Goal: Task Accomplishment & Management: Use online tool/utility

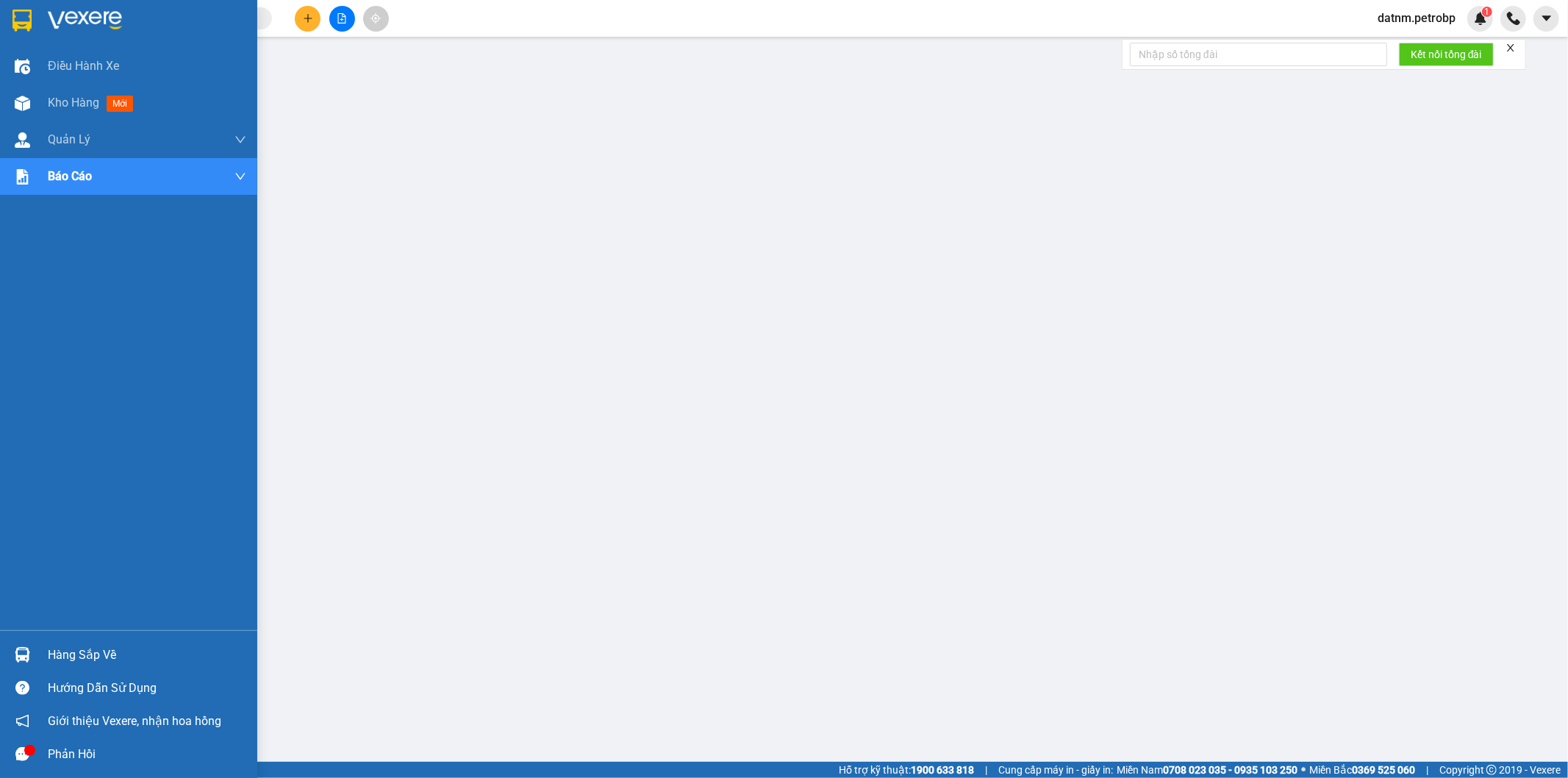
click at [38, 649] on div "Hàng sắp về" at bounding box center [128, 655] width 257 height 33
click at [52, 103] on span "Kho hàng" at bounding box center [73, 103] width 52 height 14
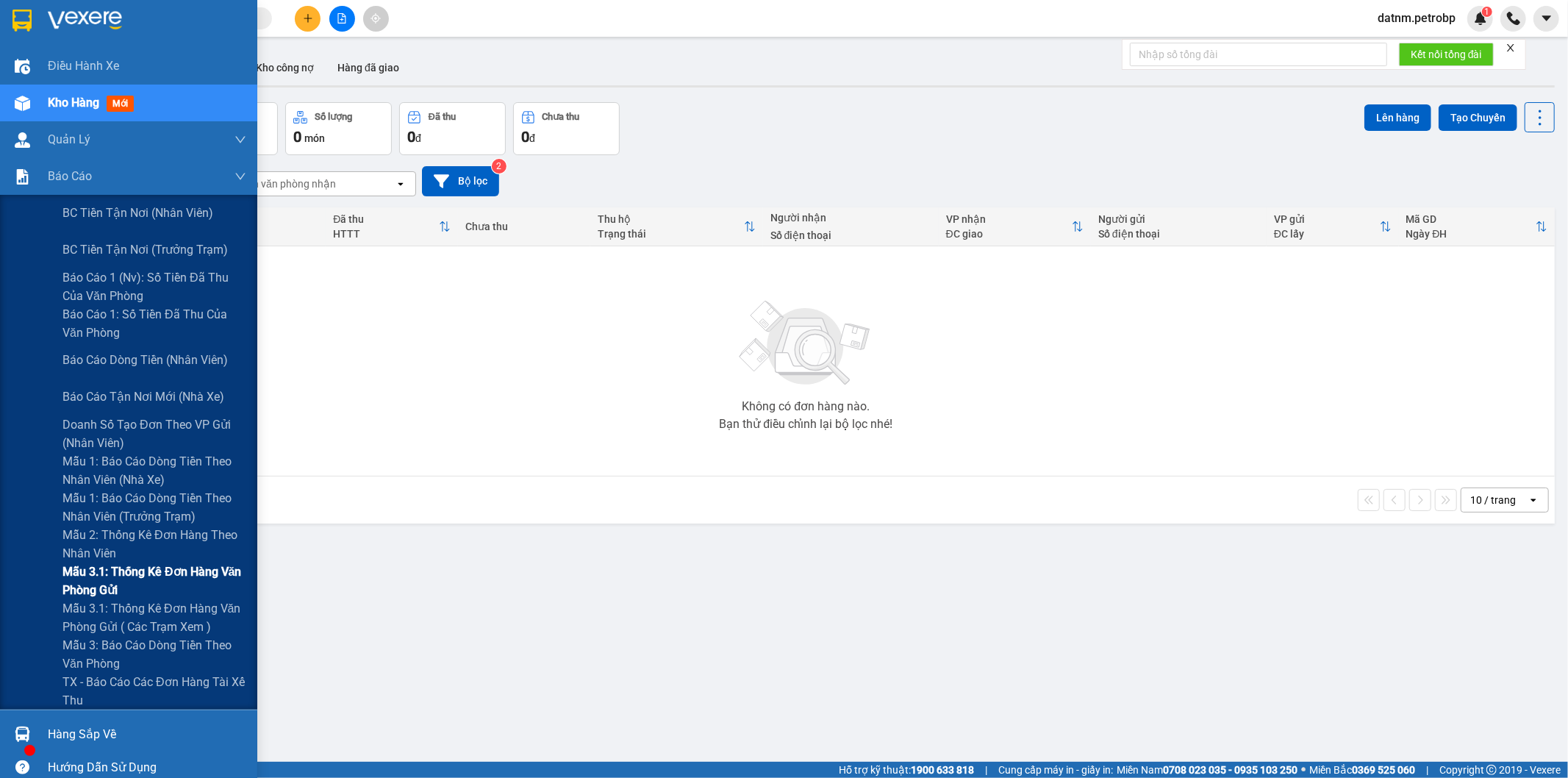
click at [149, 582] on span "Mẫu 3.1: Thống kê đơn hàng văn phòng gửi" at bounding box center [155, 580] width 183 height 37
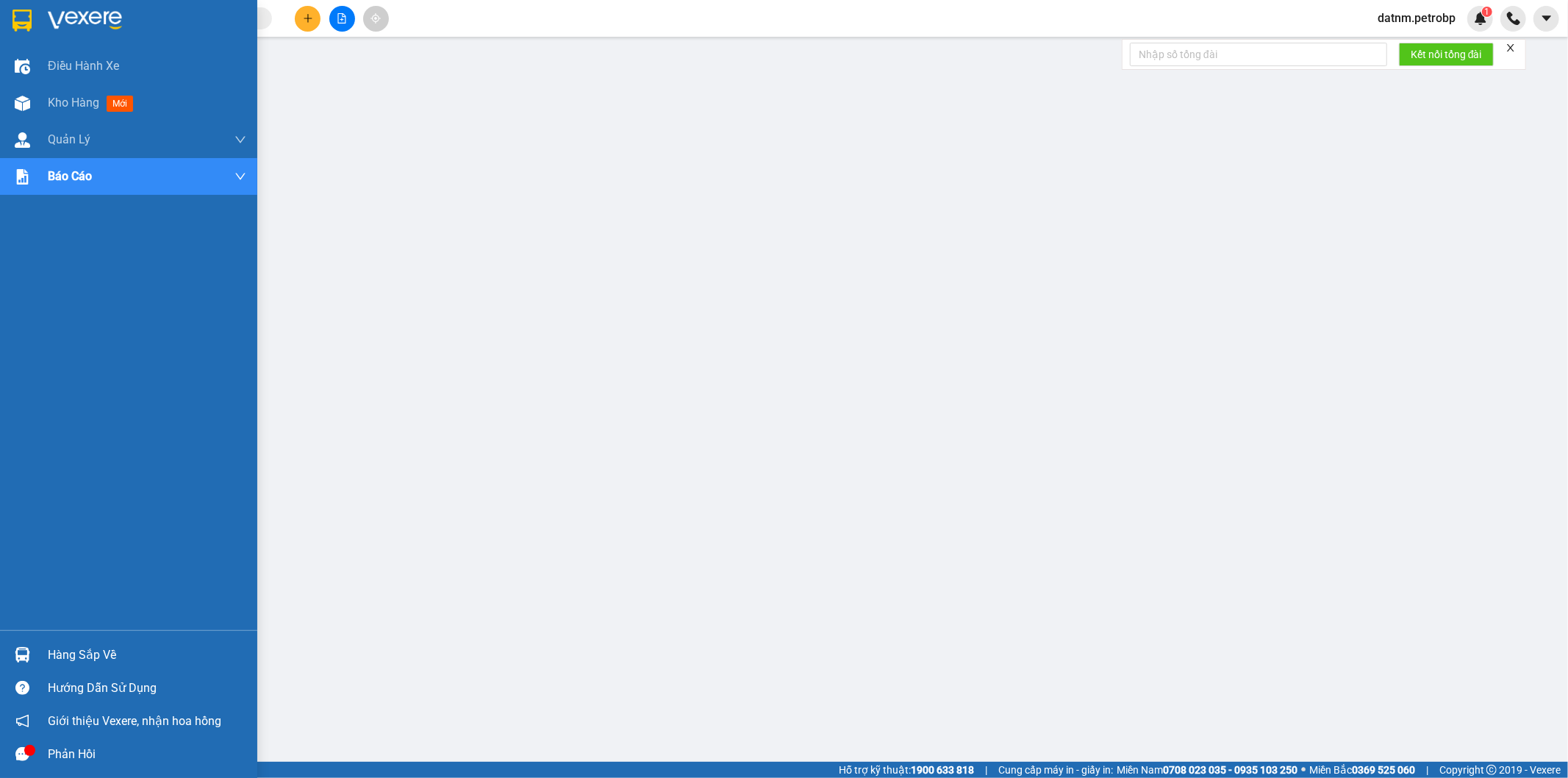
click at [46, 663] on div "Hàng sắp về" at bounding box center [128, 655] width 257 height 33
click at [39, 655] on div "Hàng sắp về" at bounding box center [128, 655] width 257 height 33
click at [35, 641] on div "Hàng sắp về" at bounding box center [128, 655] width 257 height 33
click at [58, 657] on div "Hàng sắp về" at bounding box center [147, 655] width 199 height 22
click at [63, 648] on div "Hàng sắp về" at bounding box center [147, 655] width 199 height 22
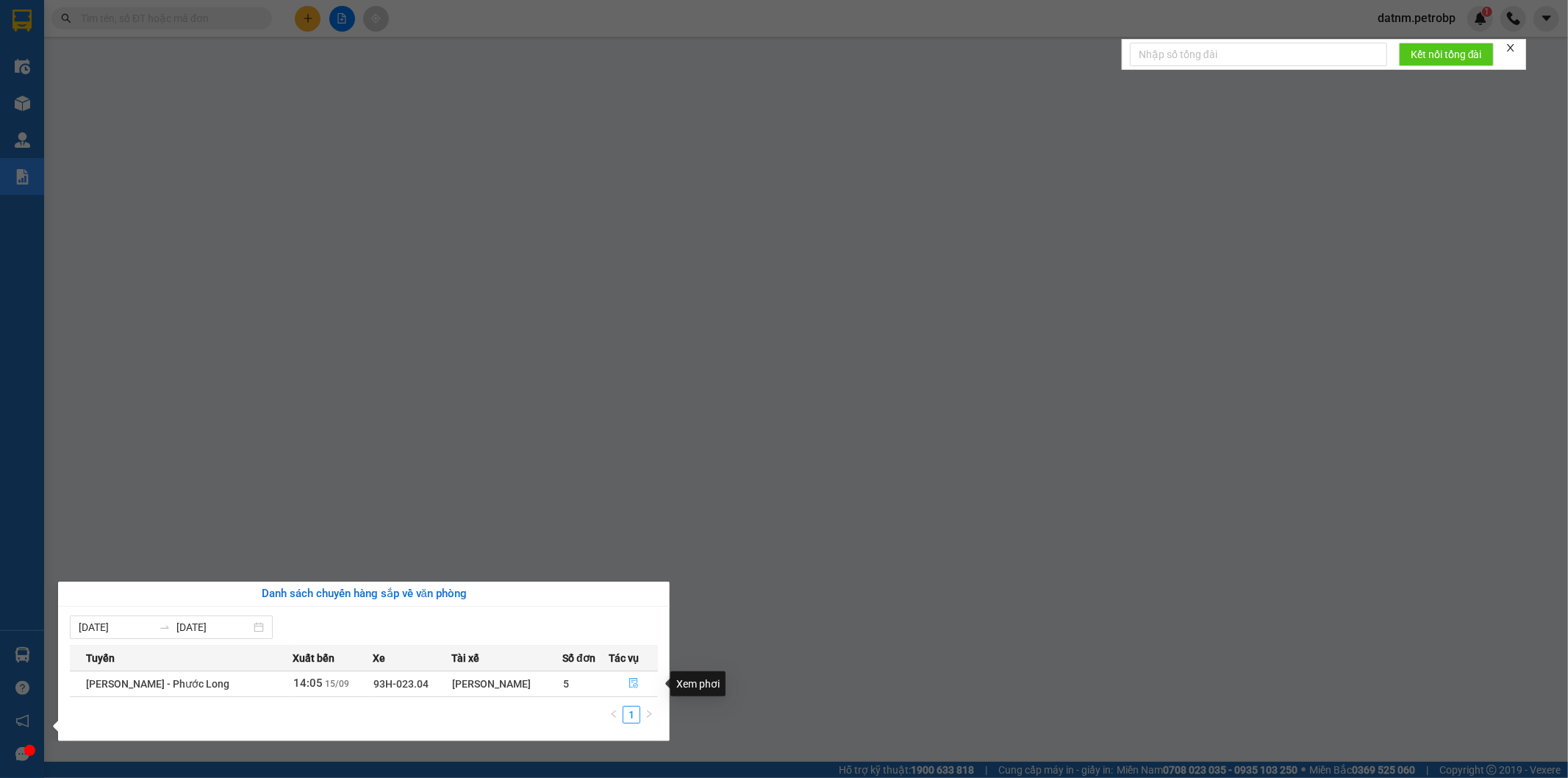
click at [632, 688] on icon "file-done" at bounding box center [633, 683] width 10 height 10
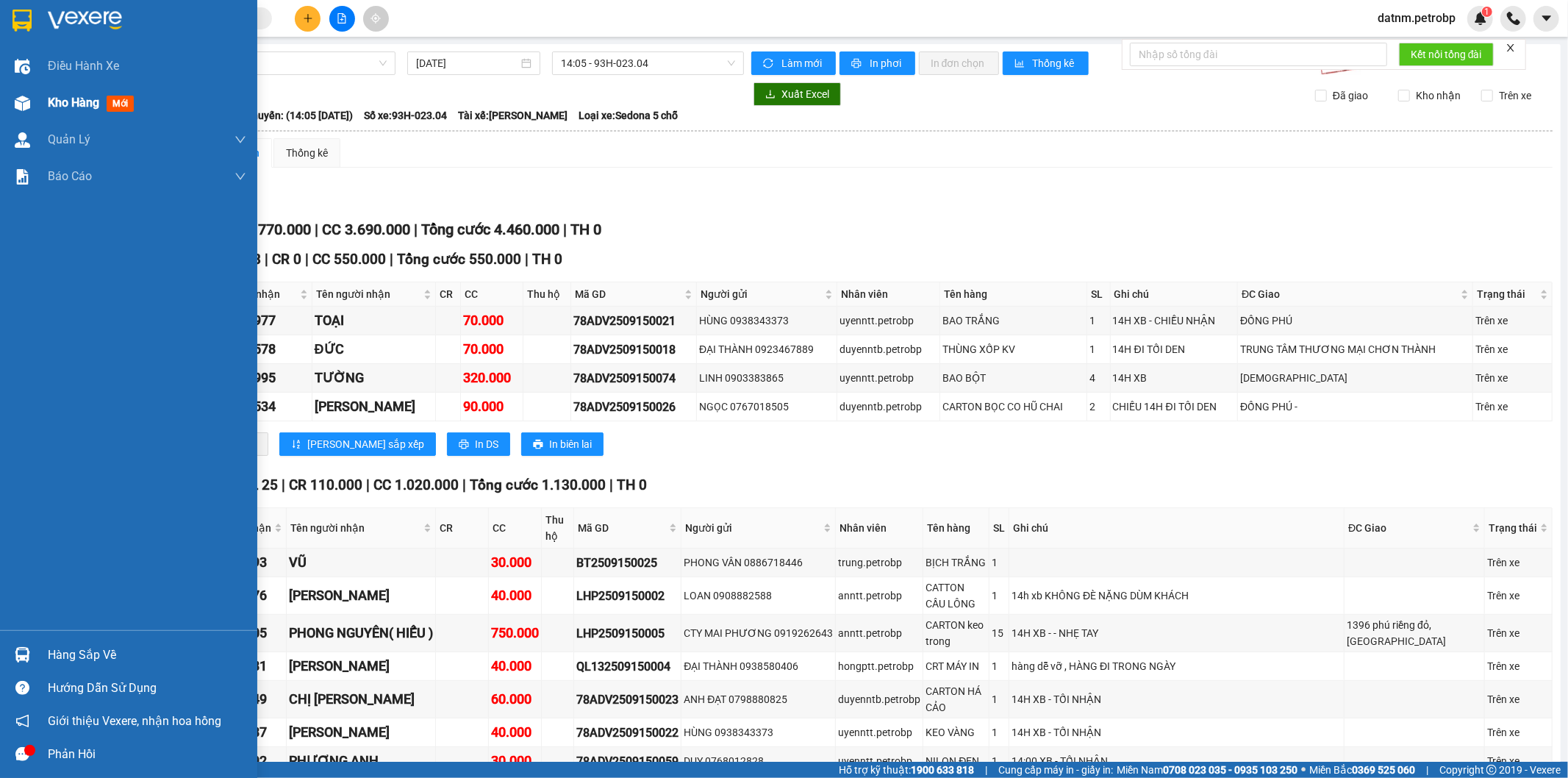
click at [20, 99] on img at bounding box center [22, 104] width 15 height 15
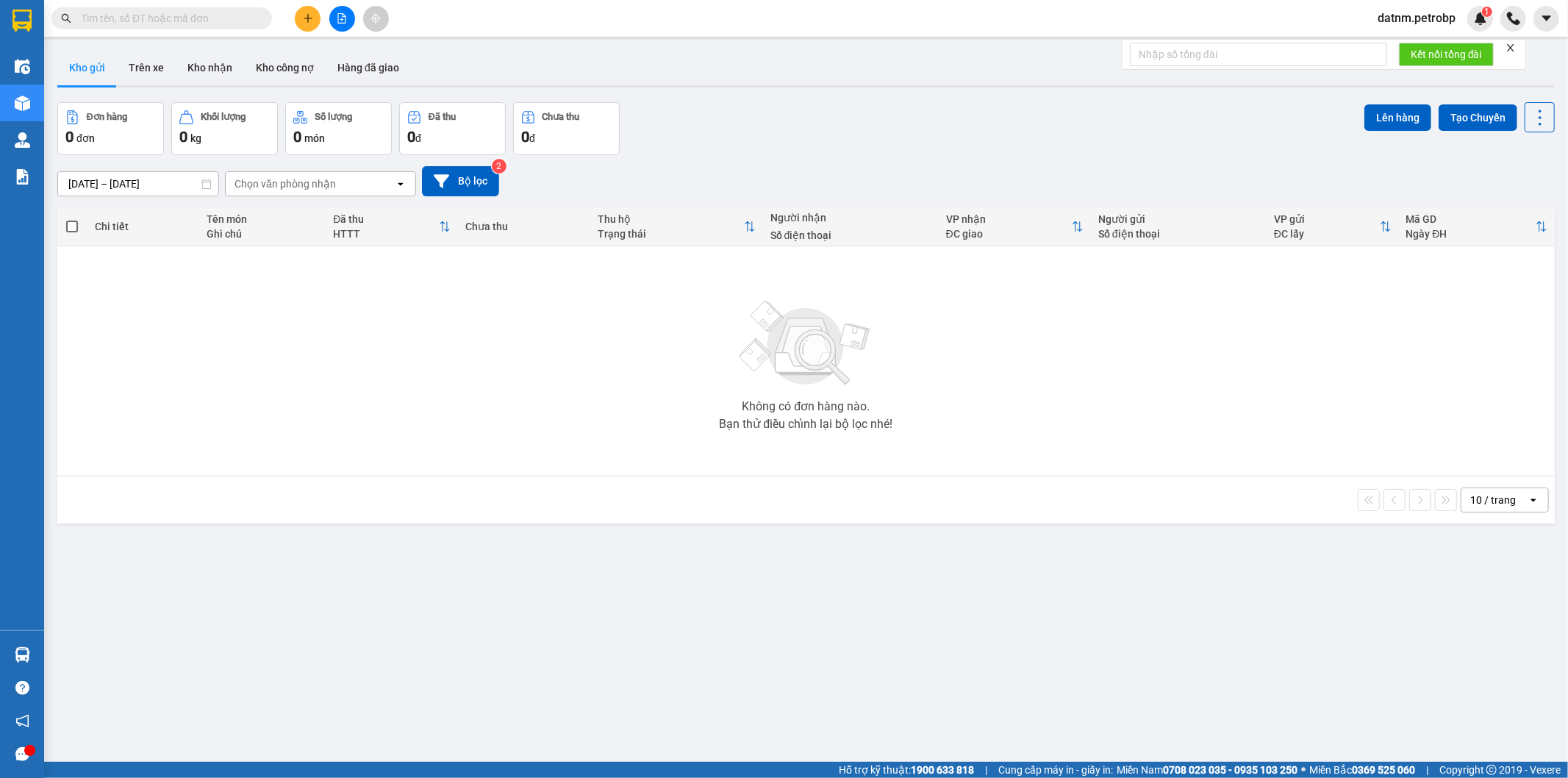
click at [803, 193] on div "[DATE] – [DATE] Press the down arrow key to interact with the calendar and sele…" at bounding box center [806, 181] width 1498 height 30
click at [246, 76] on button "Kho công nợ" at bounding box center [284, 68] width 81 height 36
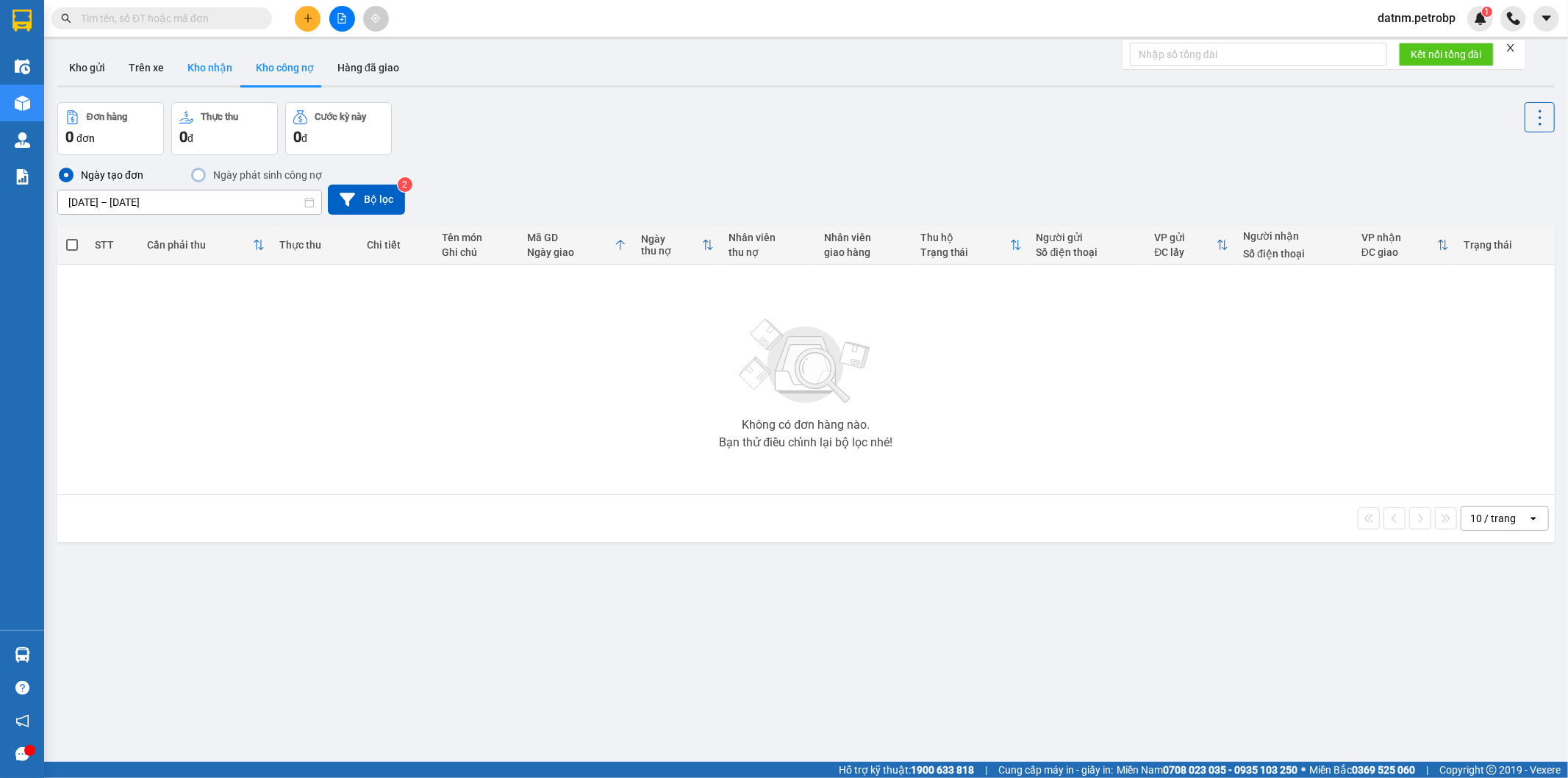
click at [199, 68] on button "Kho nhận" at bounding box center [210, 68] width 69 height 36
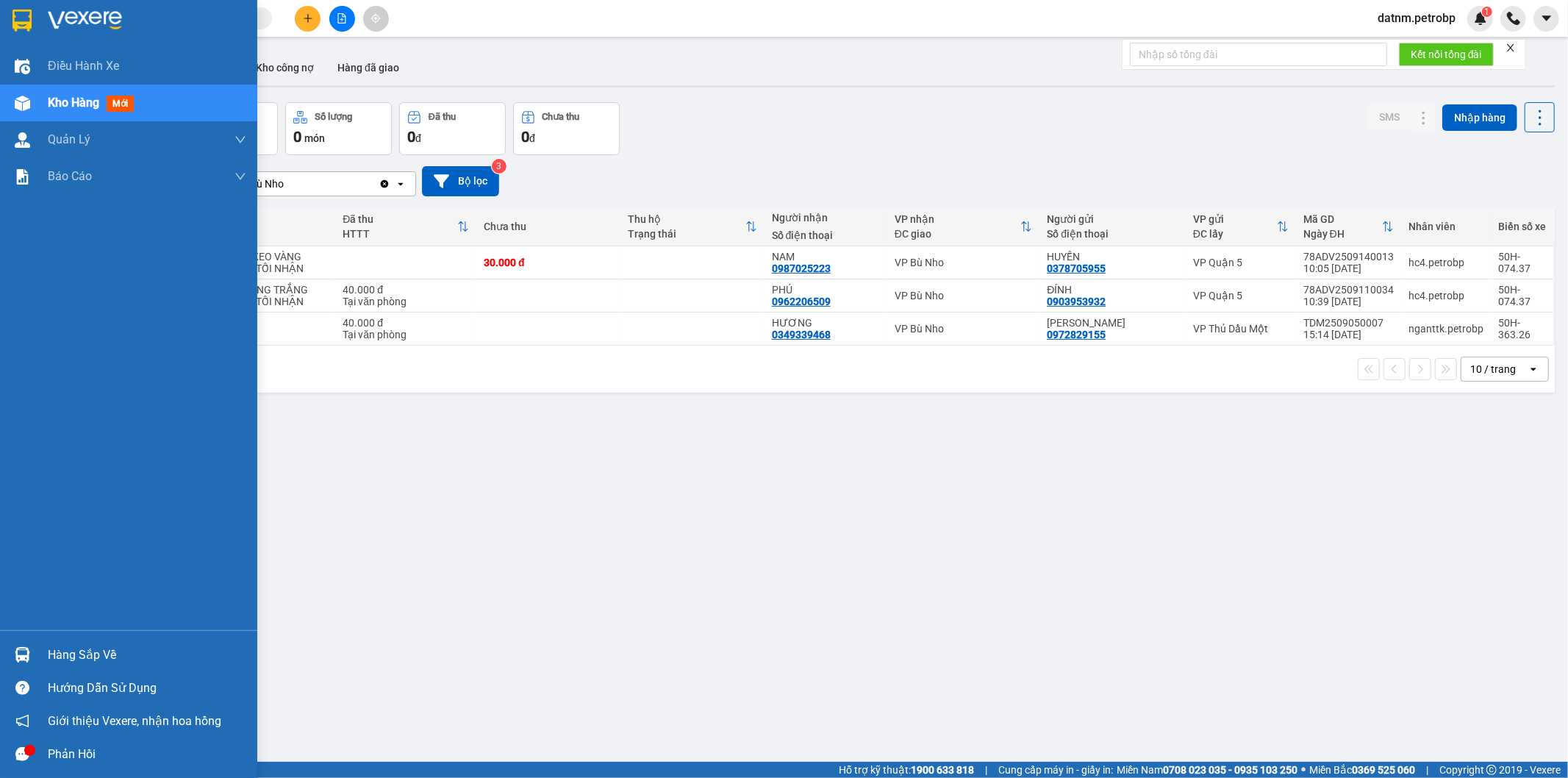
click at [30, 649] on img at bounding box center [22, 655] width 15 height 15
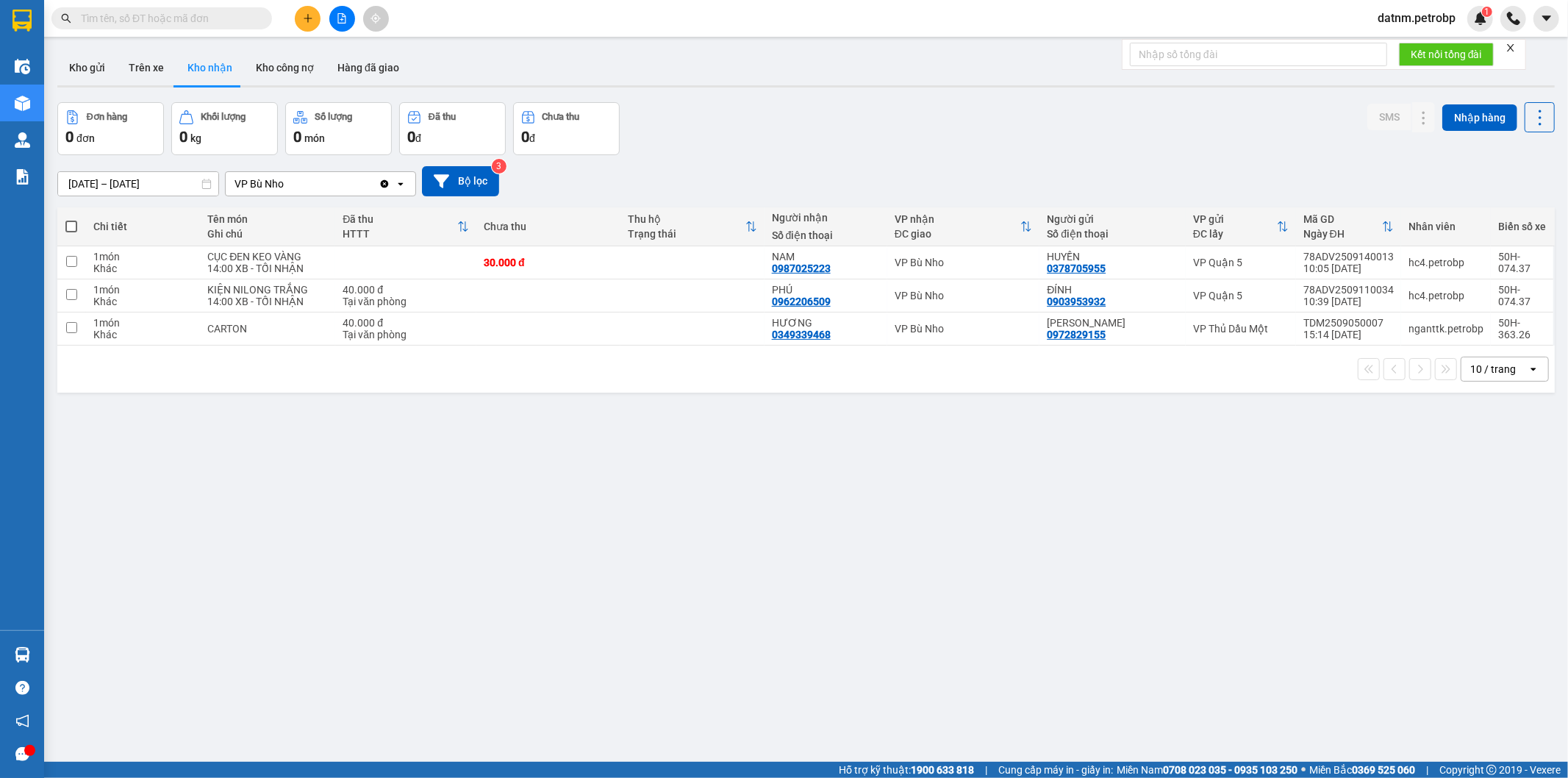
click at [429, 556] on section "Kết quả tìm kiếm ( 0 ) Bộ lọc No Data datnm.petrobp 1 Điều hành xe Kho hàng mới…" at bounding box center [784, 389] width 1568 height 778
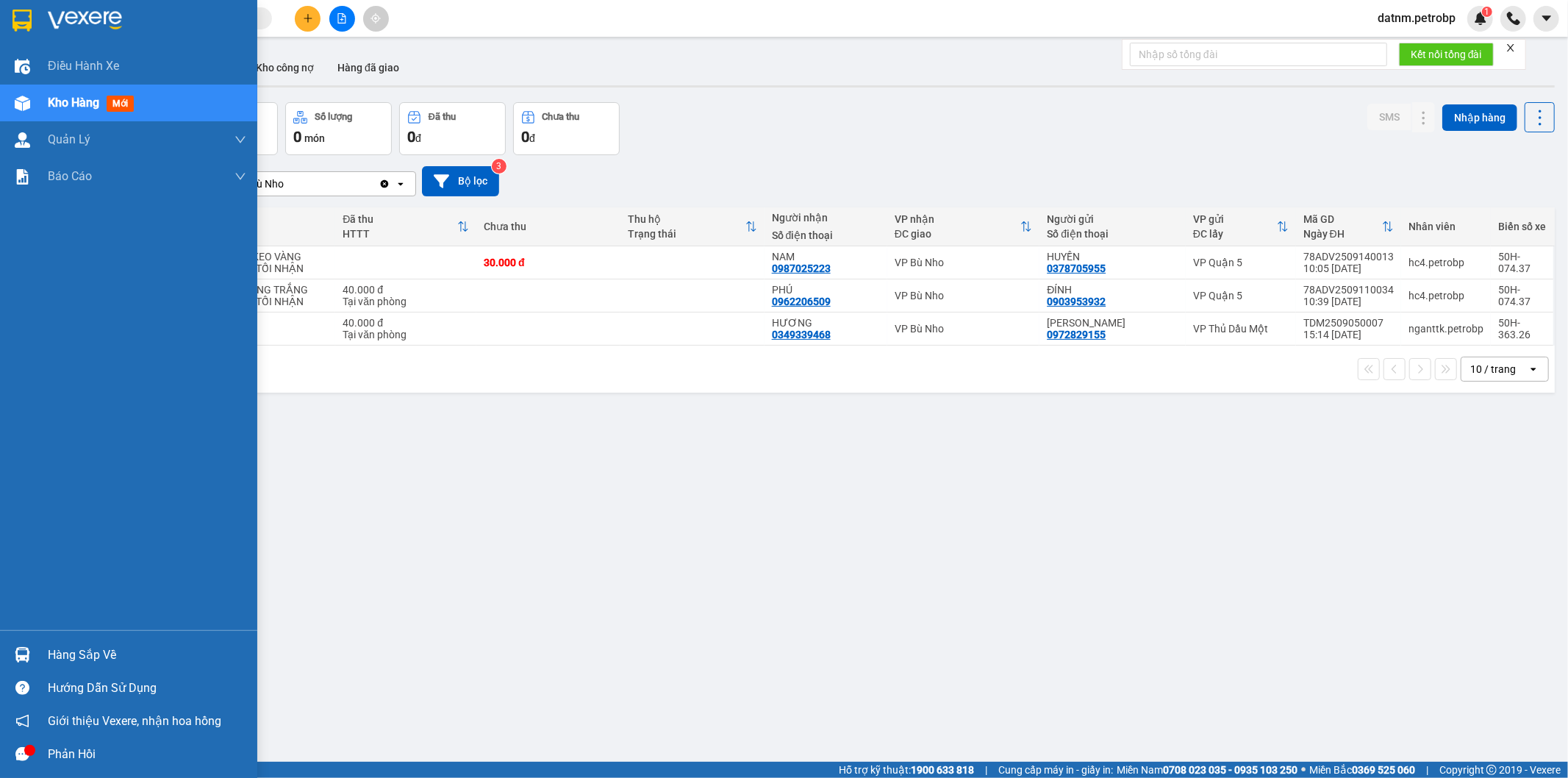
click at [8, 657] on div "Hàng sắp về" at bounding box center [128, 655] width 257 height 33
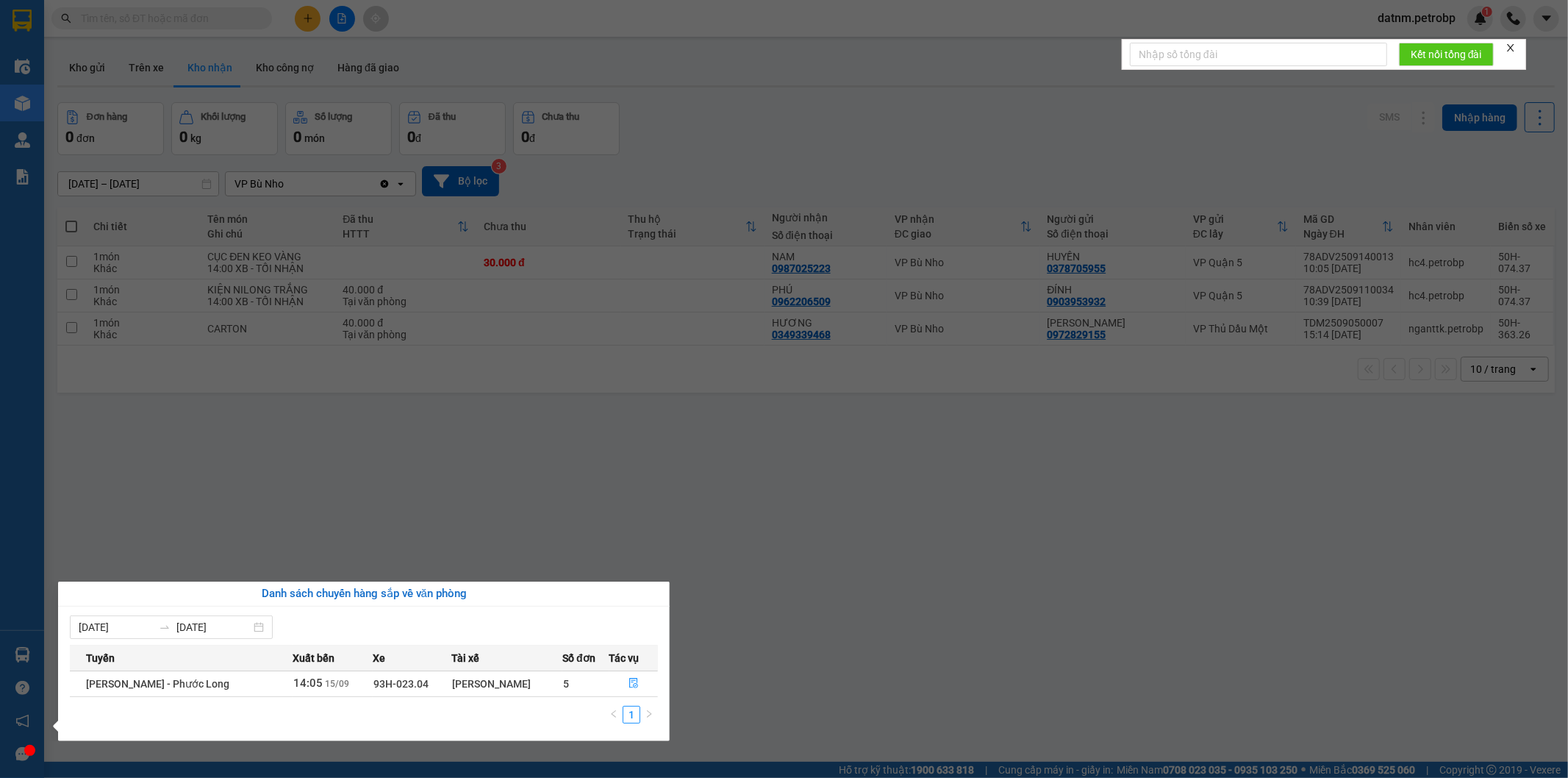
click at [584, 454] on section "Kết quả tìm kiếm ( 0 ) Bộ lọc No Data datnm.petrobp 1 Điều hành xe Kho hàng mới…" at bounding box center [784, 389] width 1568 height 778
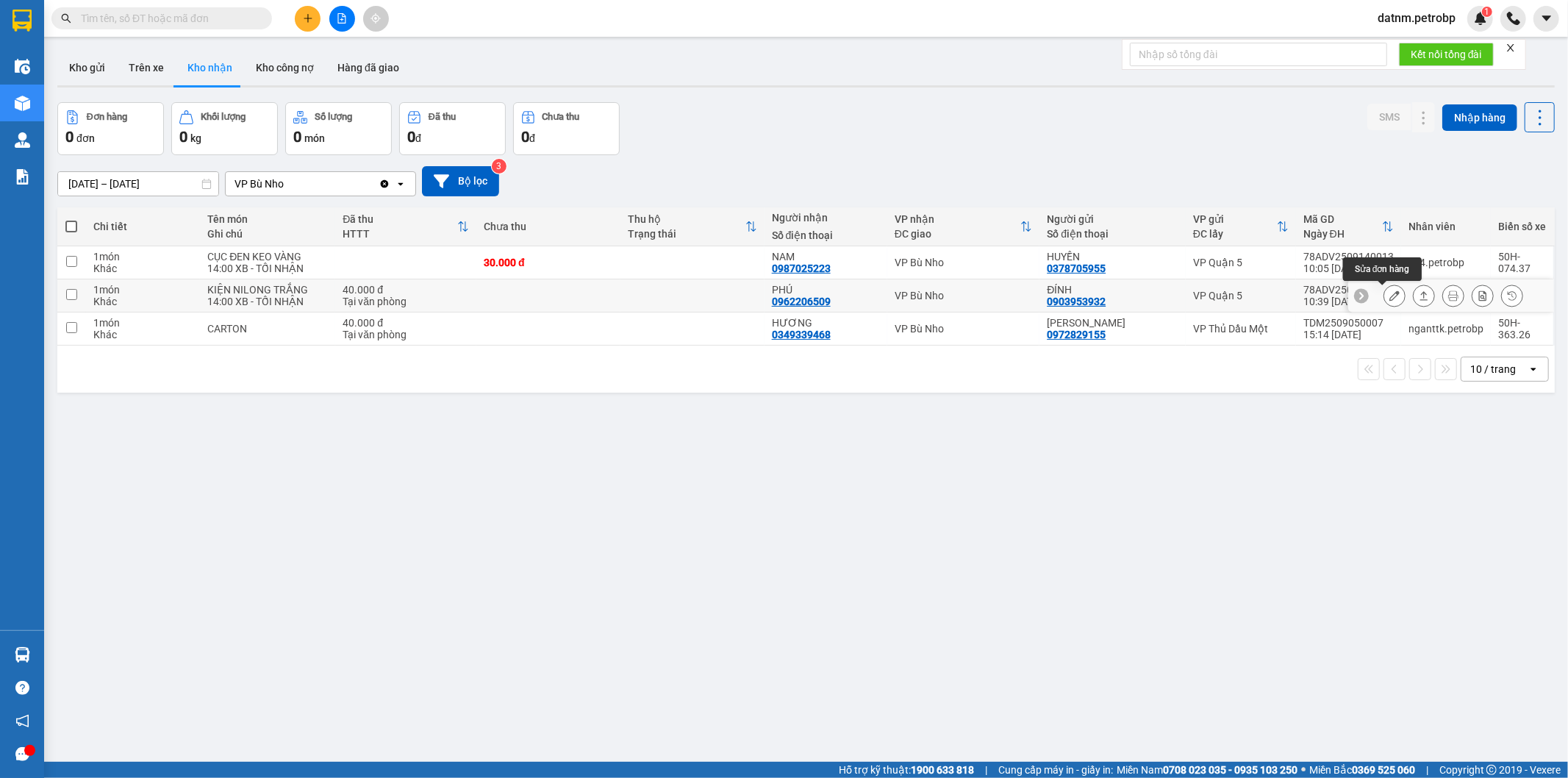
click at [1389, 293] on icon at bounding box center [1394, 296] width 10 height 10
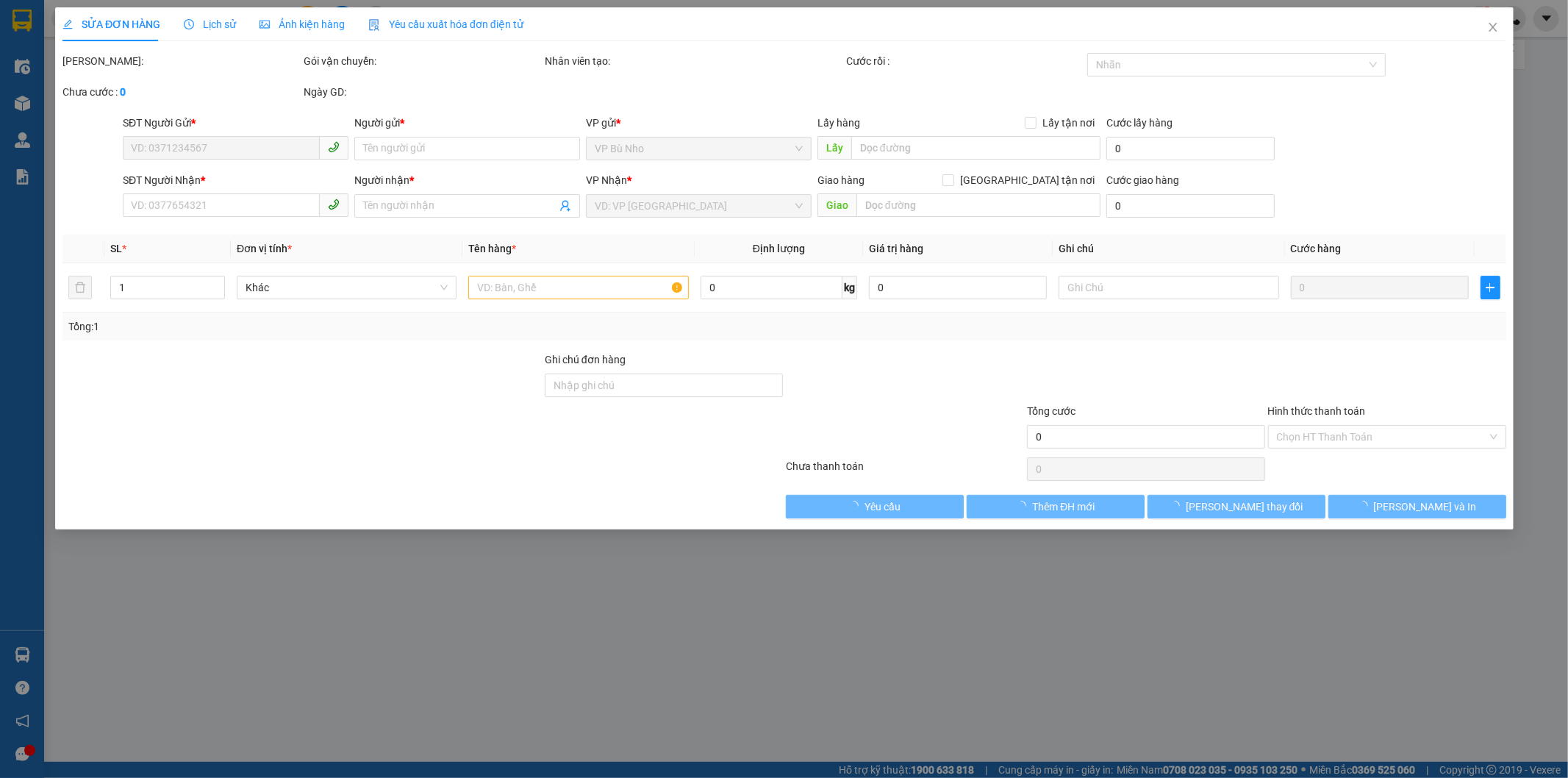
type input "0903953932"
type input "ĐÍNH"
type input "0962206509"
type input "PHÚ"
type input "40.000"
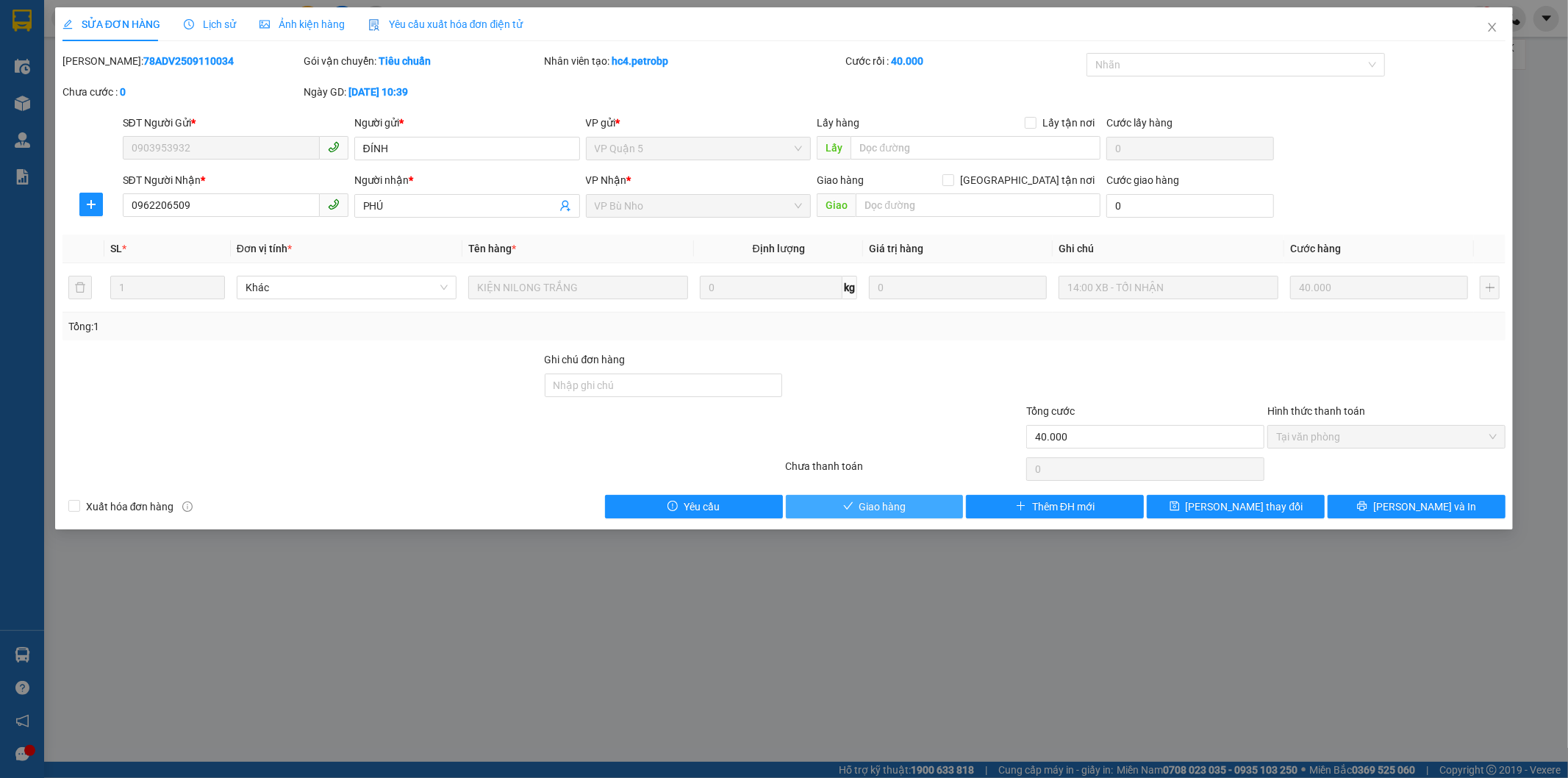
click at [885, 502] on span "Giao hàng" at bounding box center [882, 506] width 47 height 16
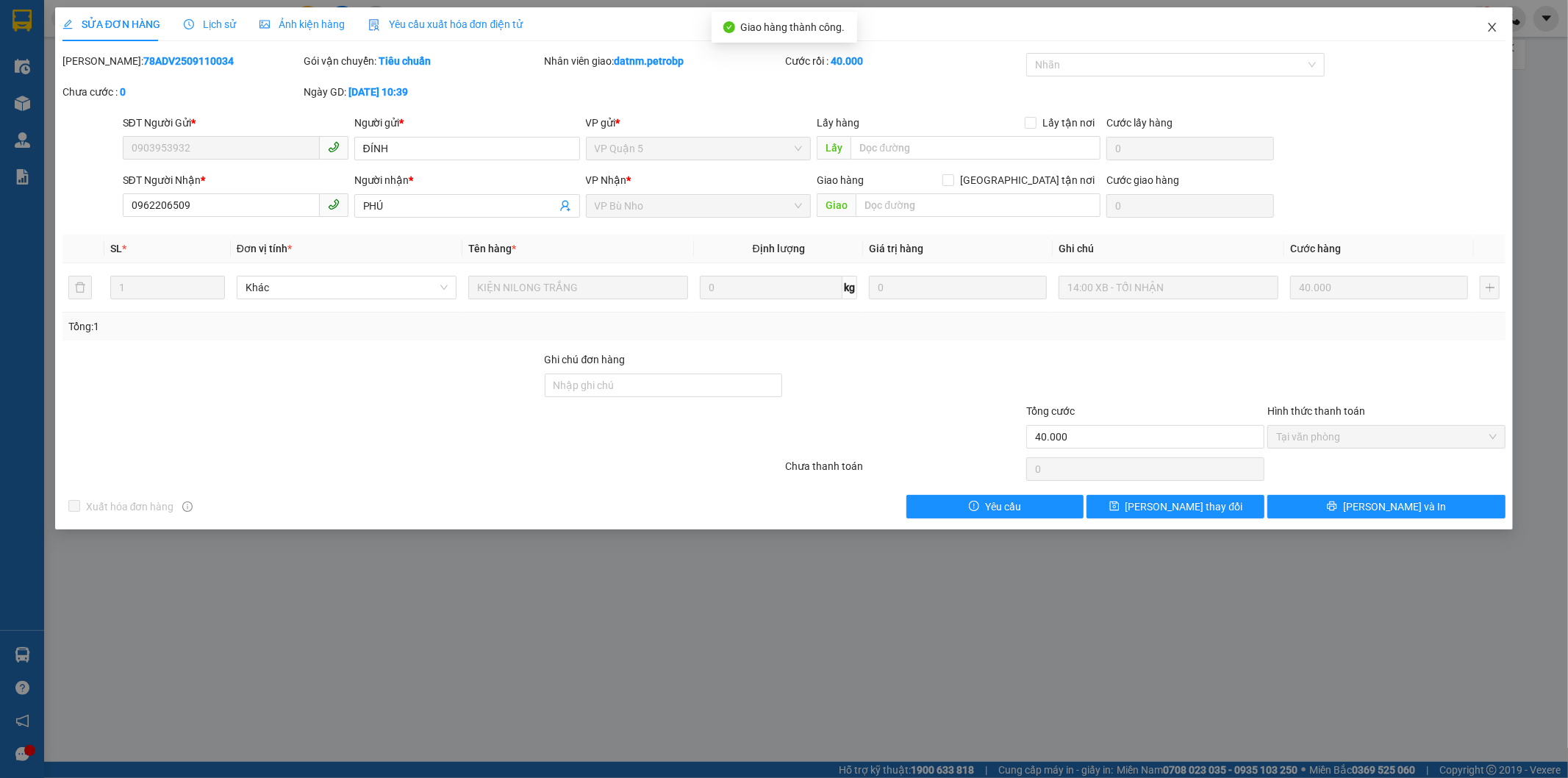
click at [1481, 20] on span "Close" at bounding box center [1492, 28] width 41 height 41
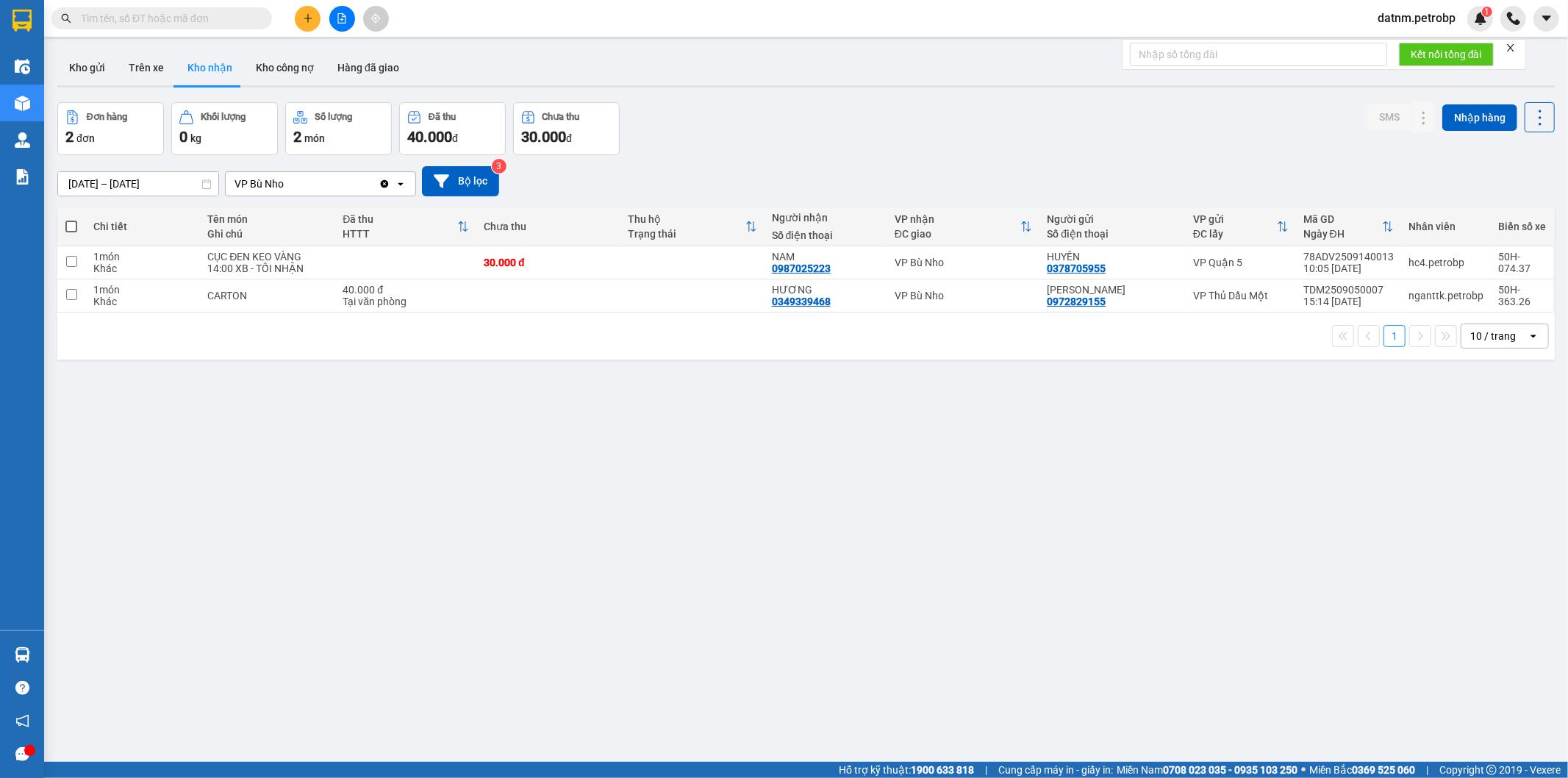
click at [655, 402] on div "ver 1.8.143 Kho gửi Trên xe Kho nhận Kho công nợ Hàng đã giao Đơn hàng 2 đơn Kh…" at bounding box center [806, 433] width 1509 height 778
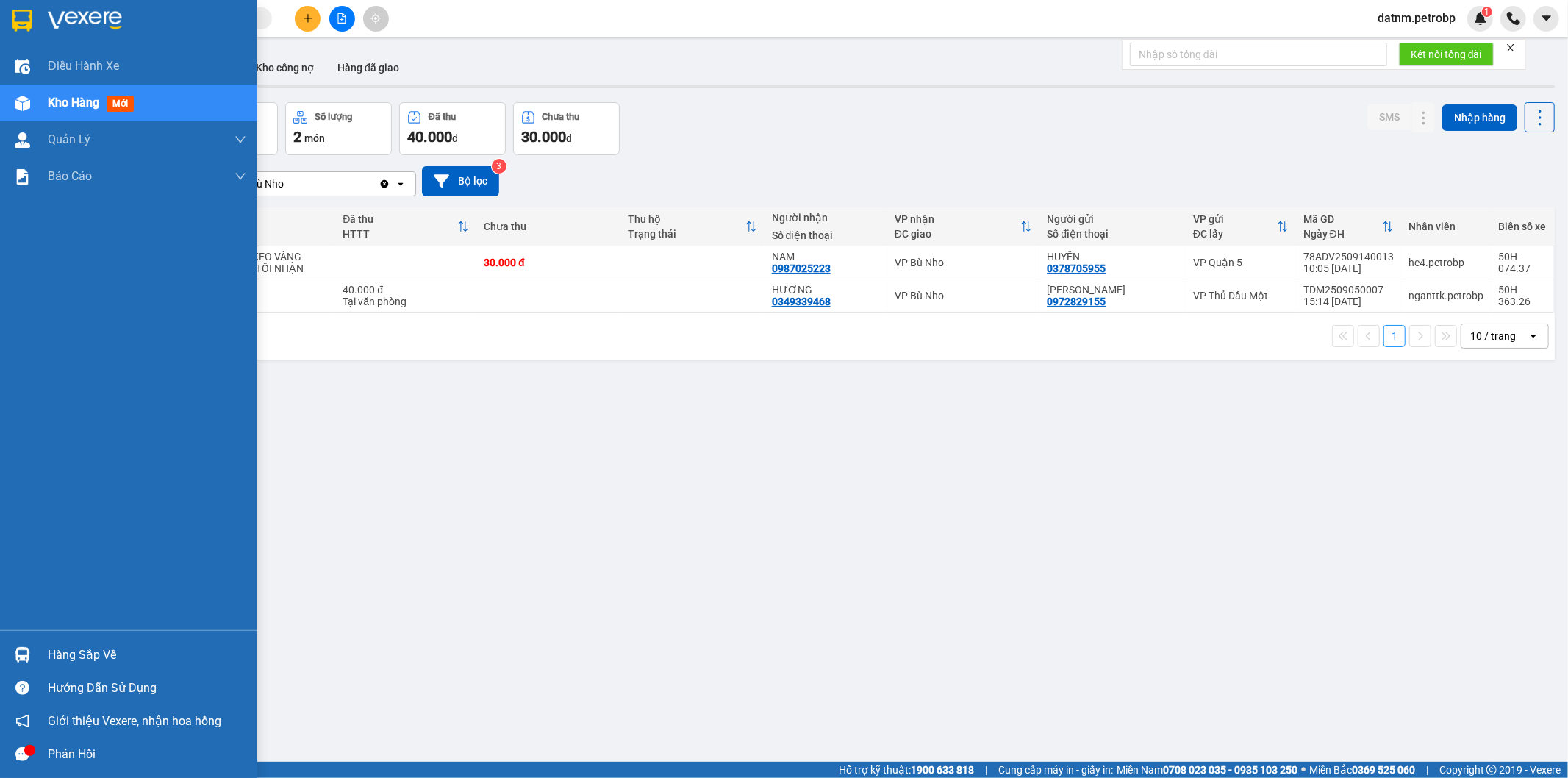
click at [36, 656] on div "Hàng sắp về" at bounding box center [128, 655] width 257 height 33
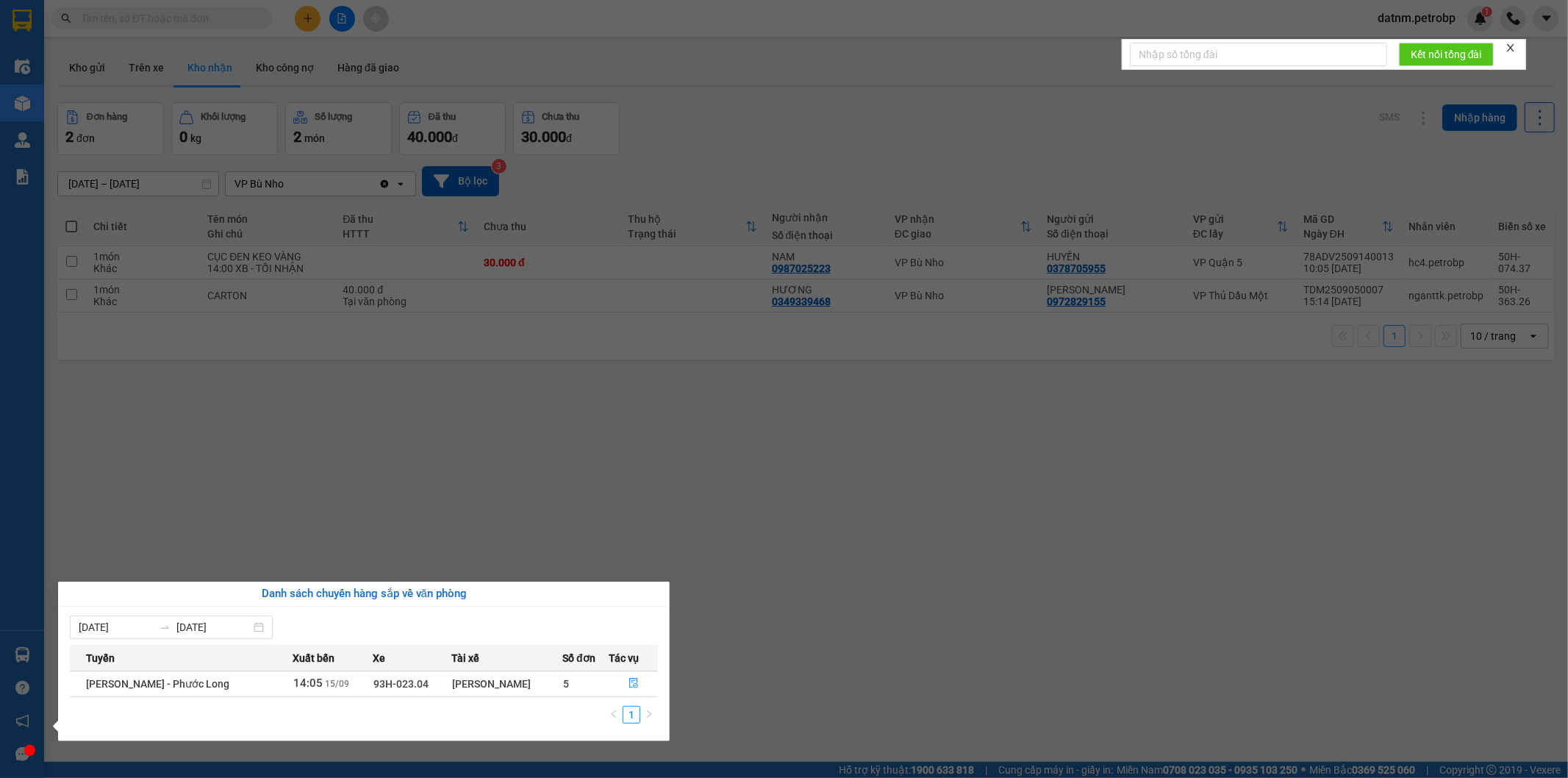
click at [236, 372] on section "Kết quả tìm kiếm ( 0 ) Bộ lọc No Data datnm.petrobp 1 Điều hành xe Kho hàng mới…" at bounding box center [784, 389] width 1568 height 778
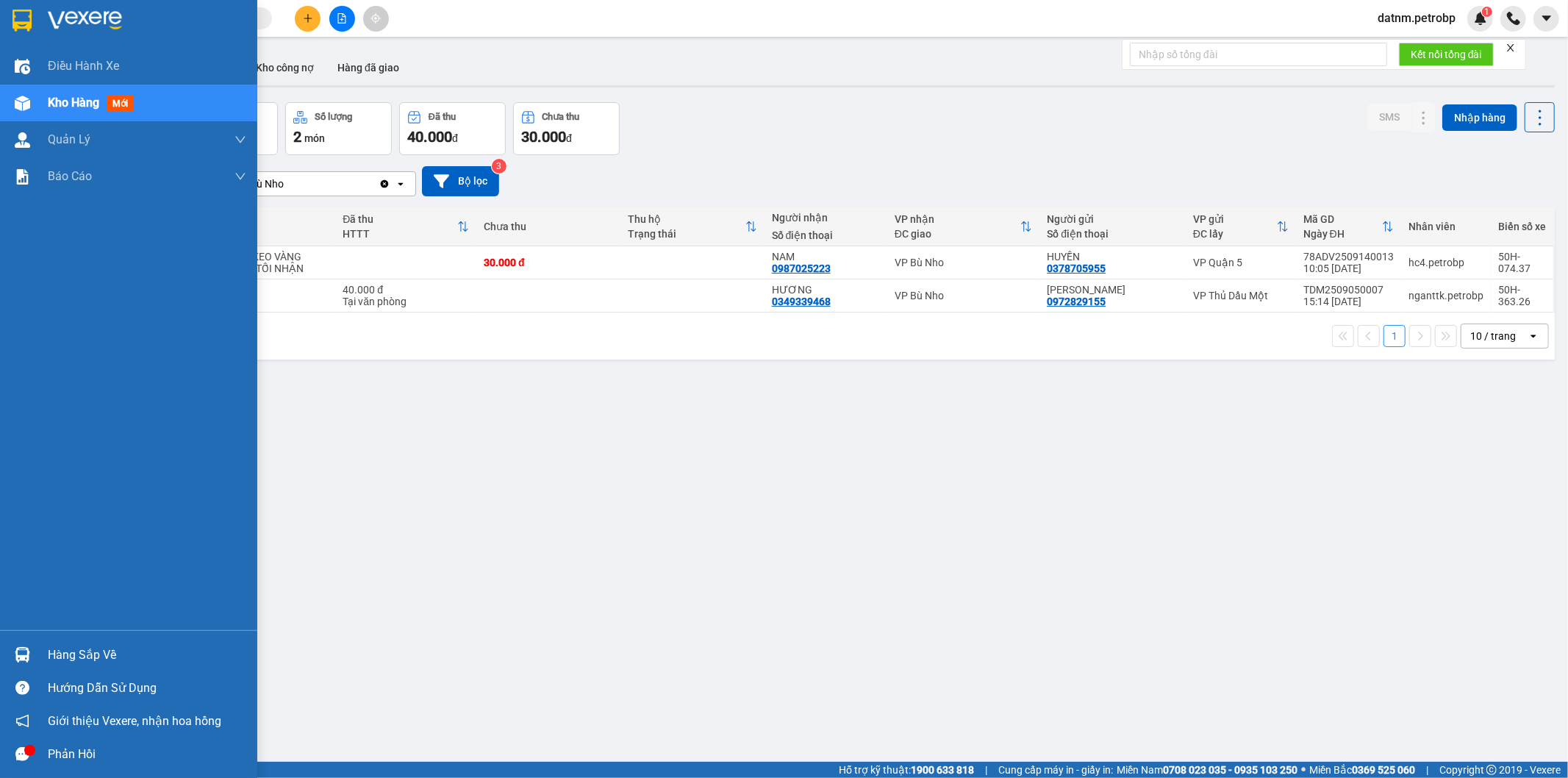
click at [30, 99] on div at bounding box center [22, 103] width 25 height 25
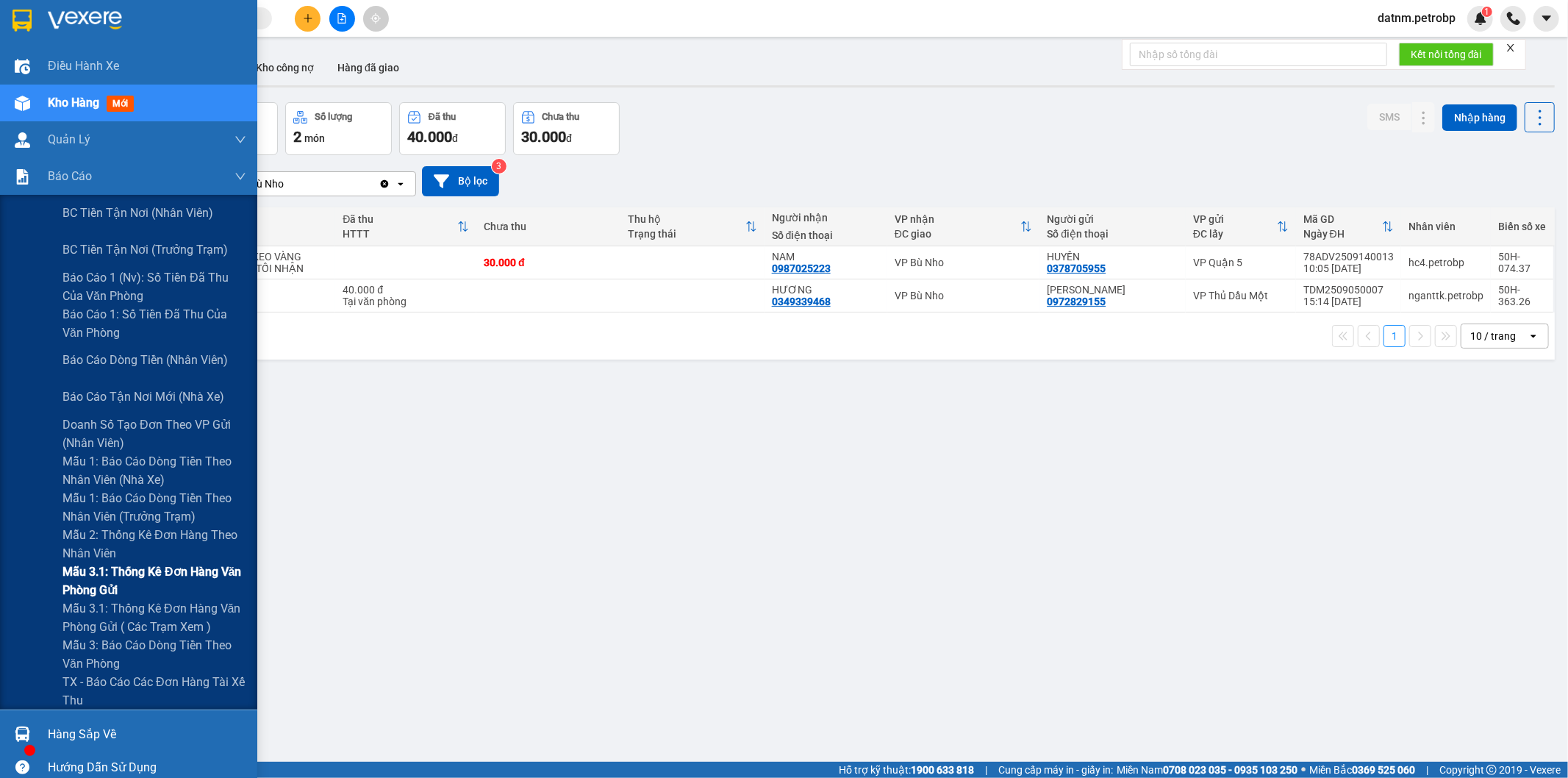
click at [156, 578] on span "Mẫu 3.1: Thống kê đơn hàng văn phòng gửi" at bounding box center [155, 580] width 183 height 37
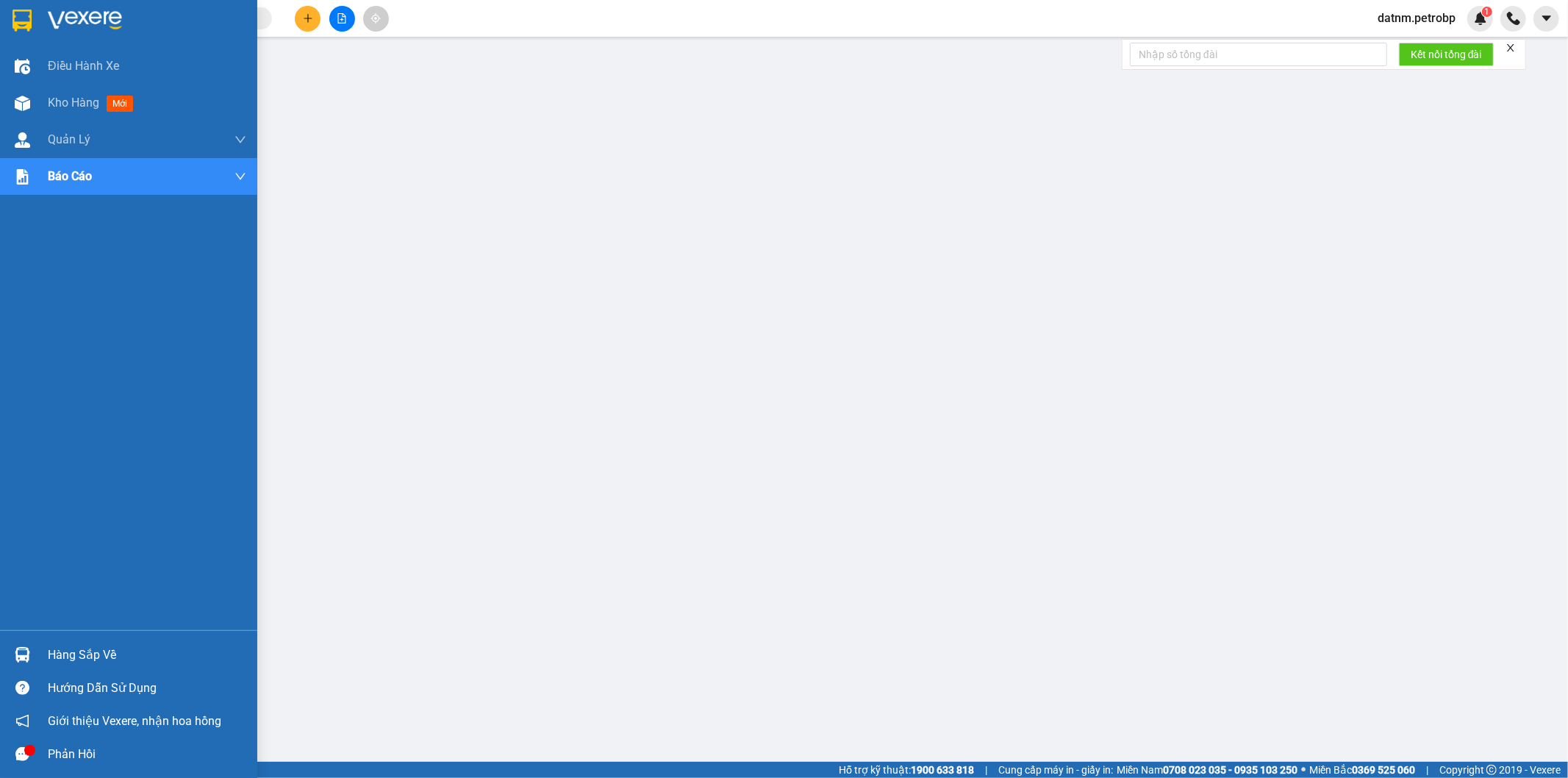
click at [34, 666] on div at bounding box center [22, 655] width 25 height 25
click at [42, 662] on div "Hàng sắp về" at bounding box center [128, 655] width 257 height 33
click at [38, 651] on div "Hàng sắp về" at bounding box center [128, 655] width 257 height 33
click at [33, 660] on div at bounding box center [22, 655] width 25 height 25
click at [23, 653] on img at bounding box center [22, 655] width 15 height 15
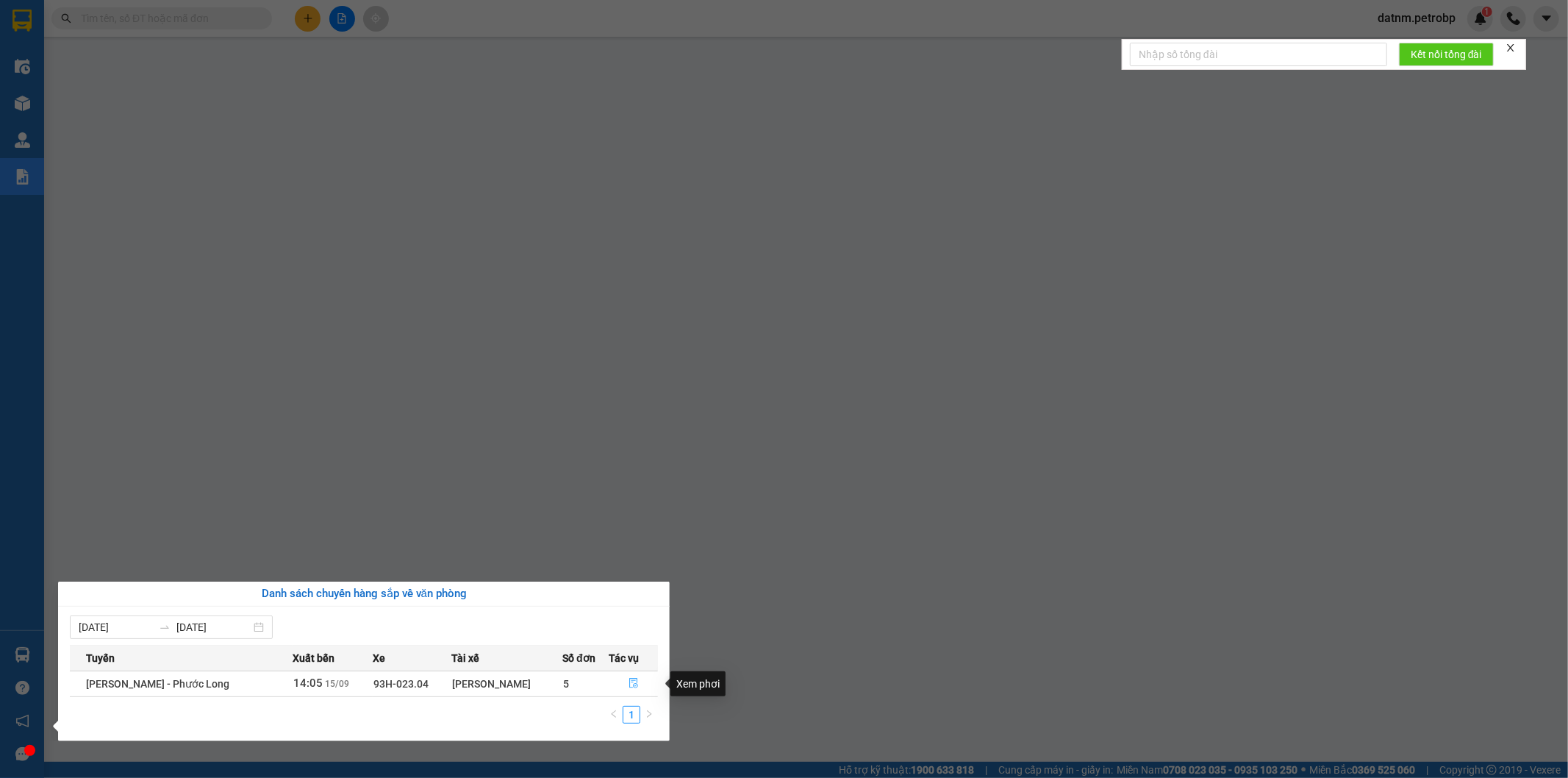
click at [633, 682] on icon "file-done" at bounding box center [633, 683] width 10 height 10
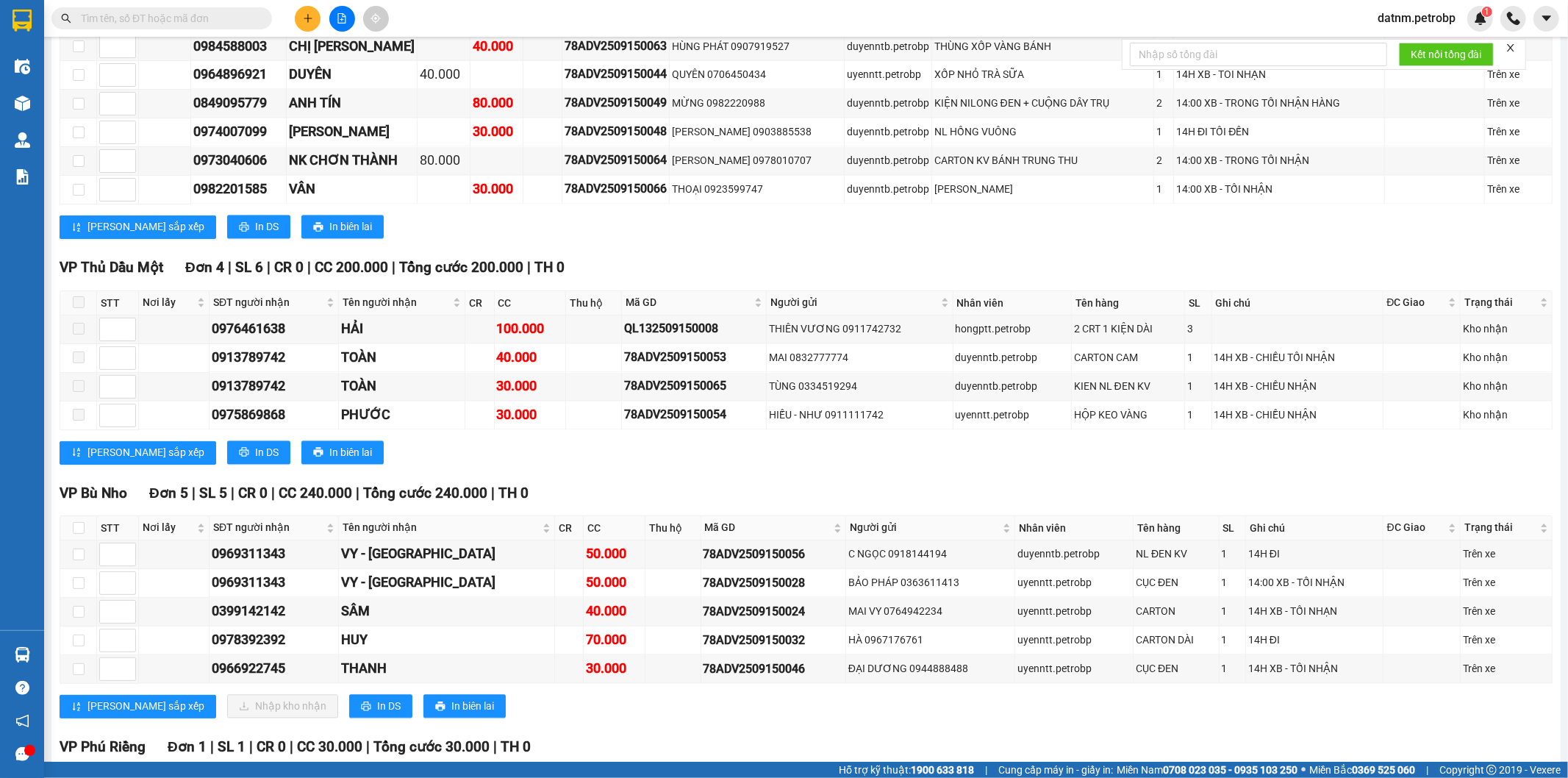
scroll to position [2390, 0]
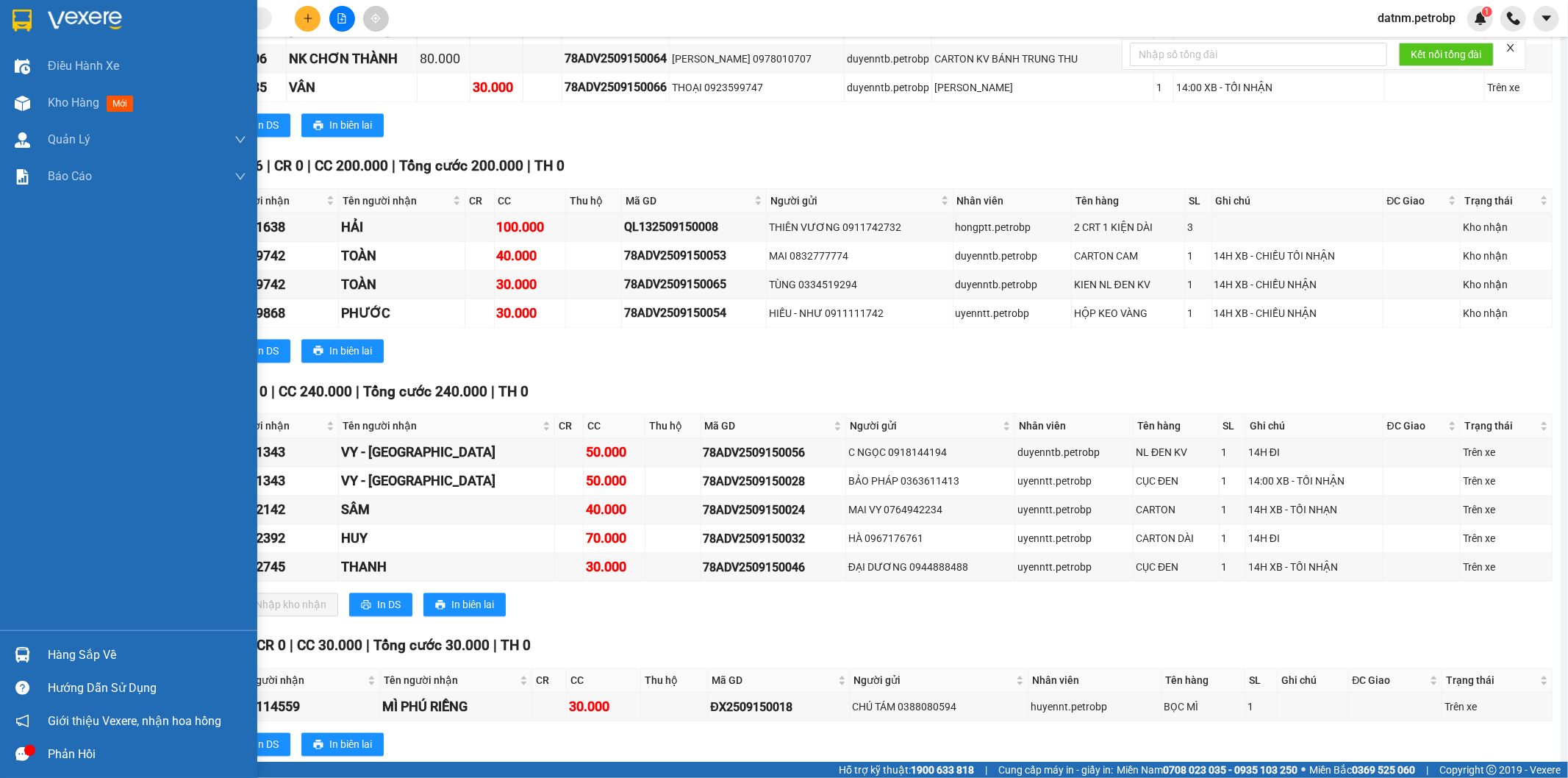
click at [30, 645] on div at bounding box center [22, 655] width 25 height 25
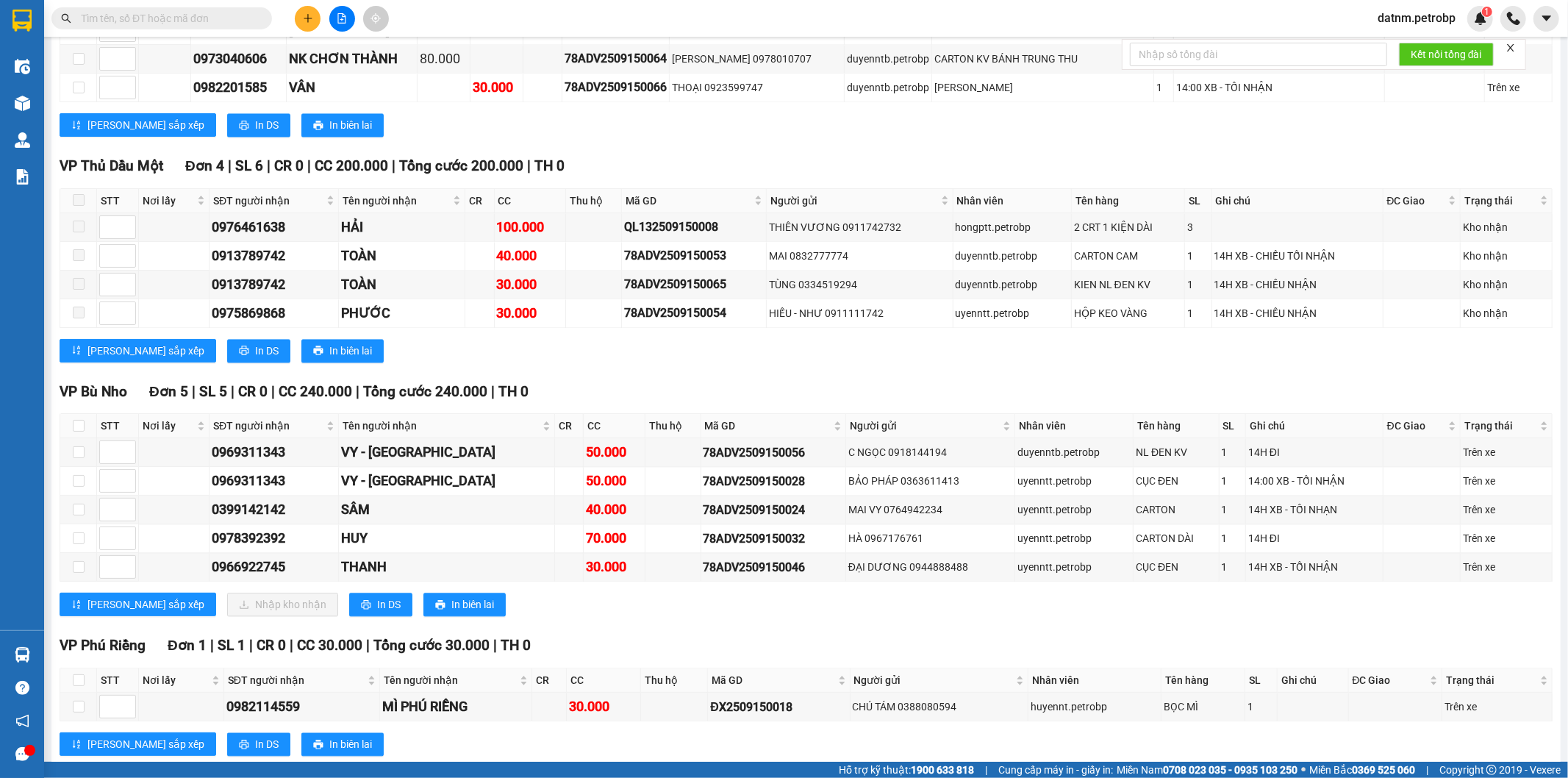
click at [806, 622] on section "Kết quả tìm kiếm ( 0 ) Bộ lọc No Data datnm.petrobp 1 Điều hành xe Kho hàng mới…" at bounding box center [784, 389] width 1568 height 778
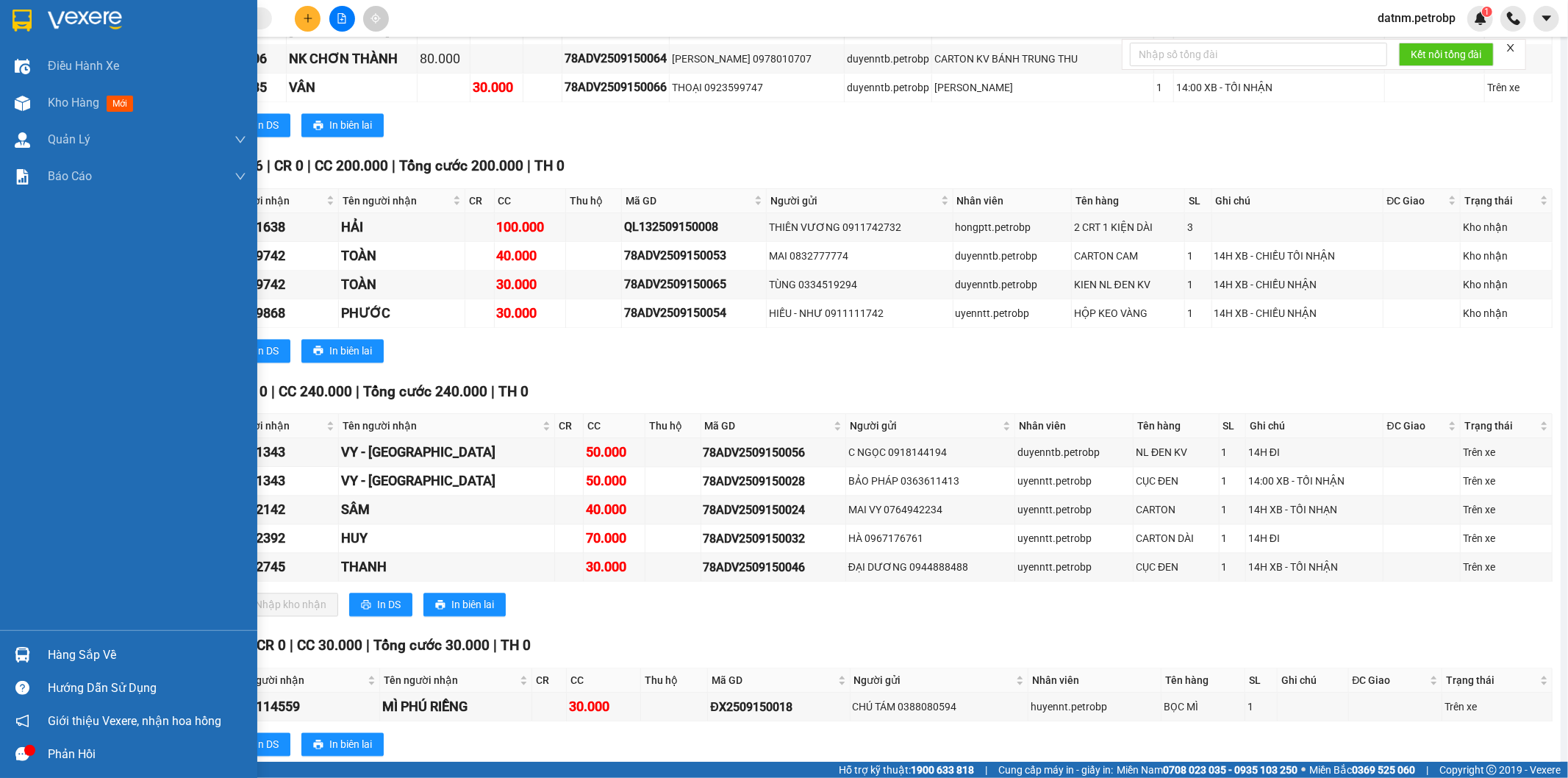
click at [92, 657] on div "Hàng sắp về" at bounding box center [147, 655] width 199 height 22
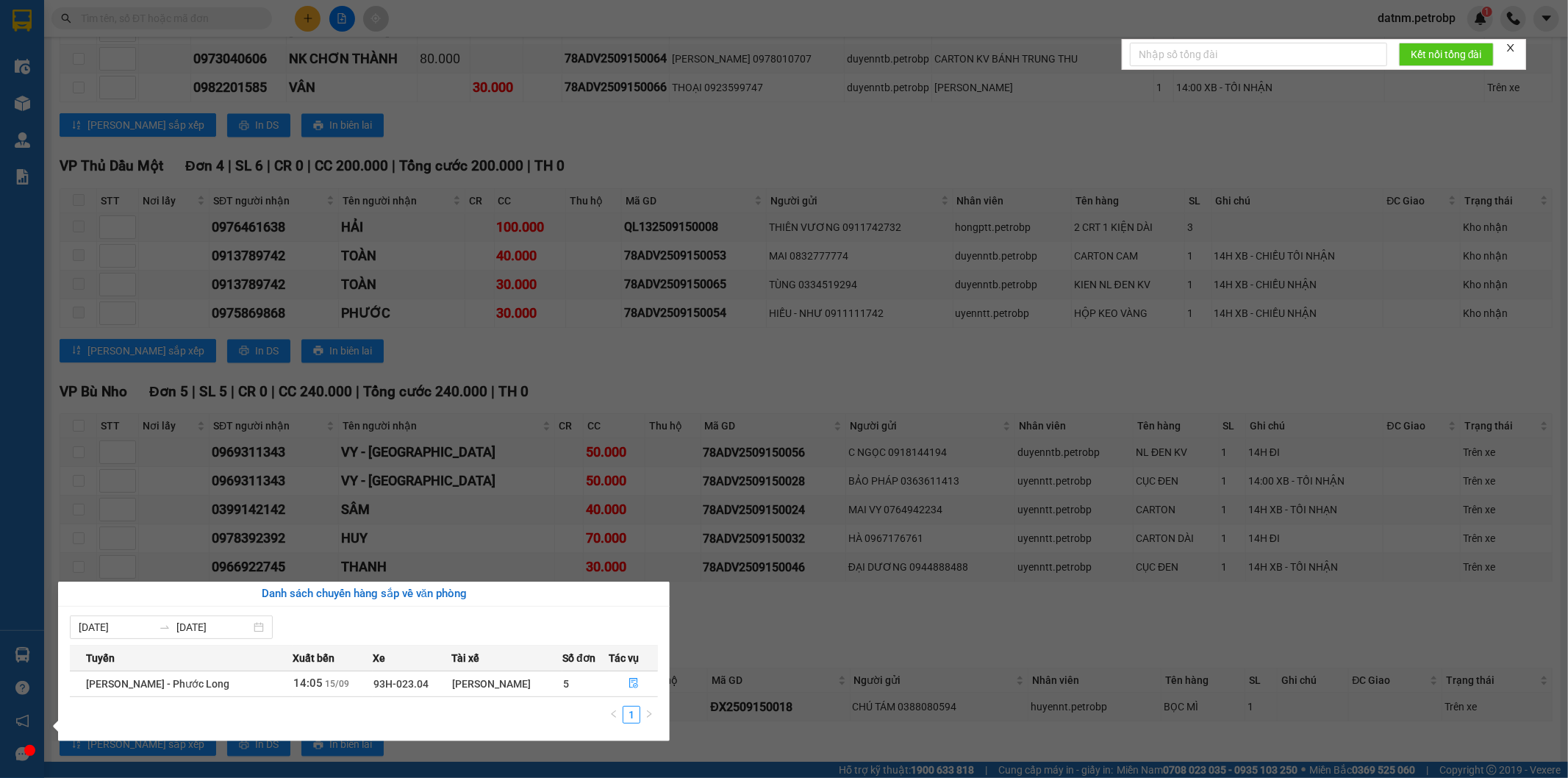
click at [891, 669] on section "Kết quả tìm kiếm ( 0 ) Bộ lọc No Data datnm.petrobp 1 Điều hành xe Kho hàng mới…" at bounding box center [784, 389] width 1568 height 778
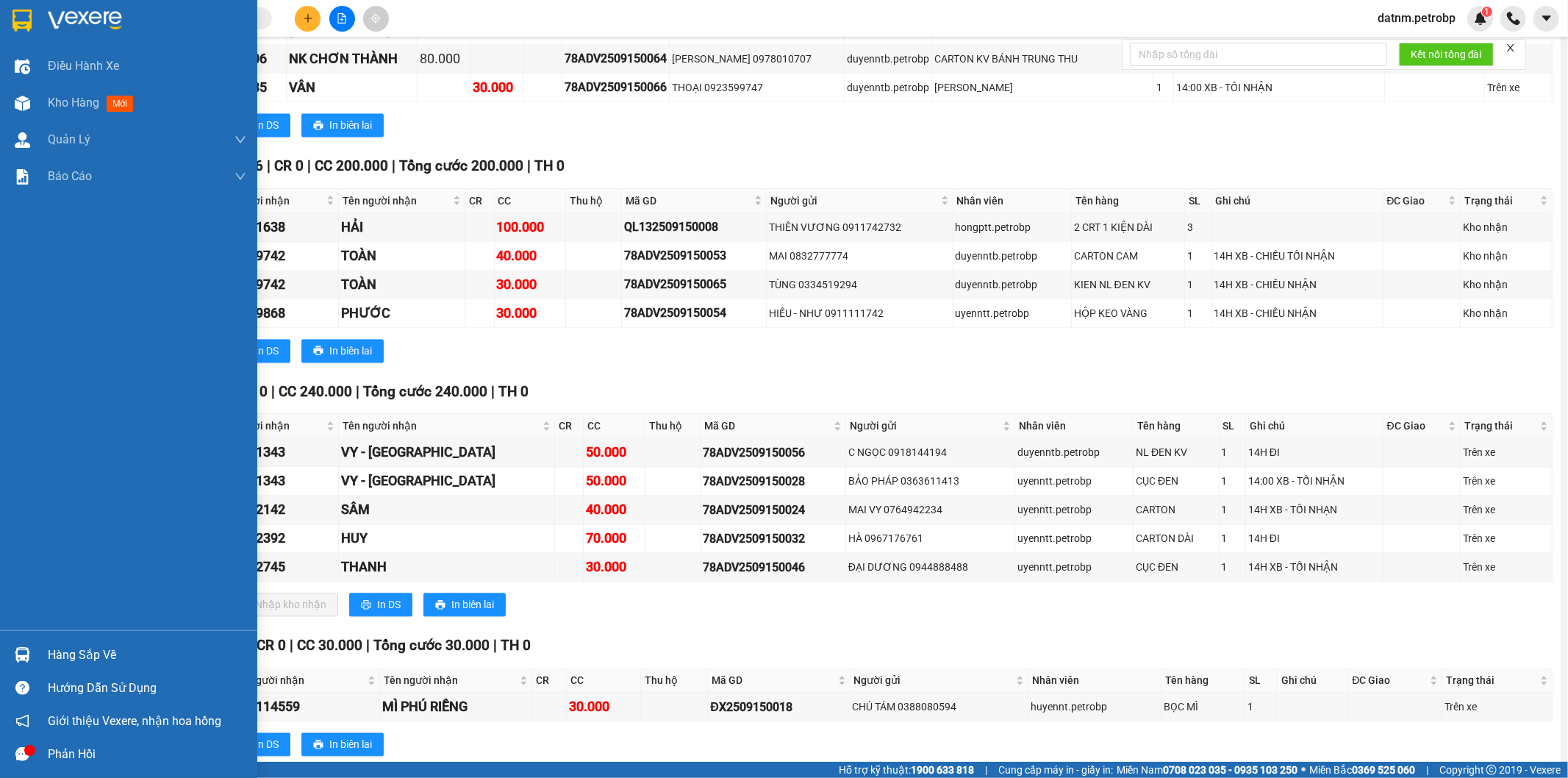
click at [112, 657] on div "Hàng sắp về" at bounding box center [147, 655] width 199 height 22
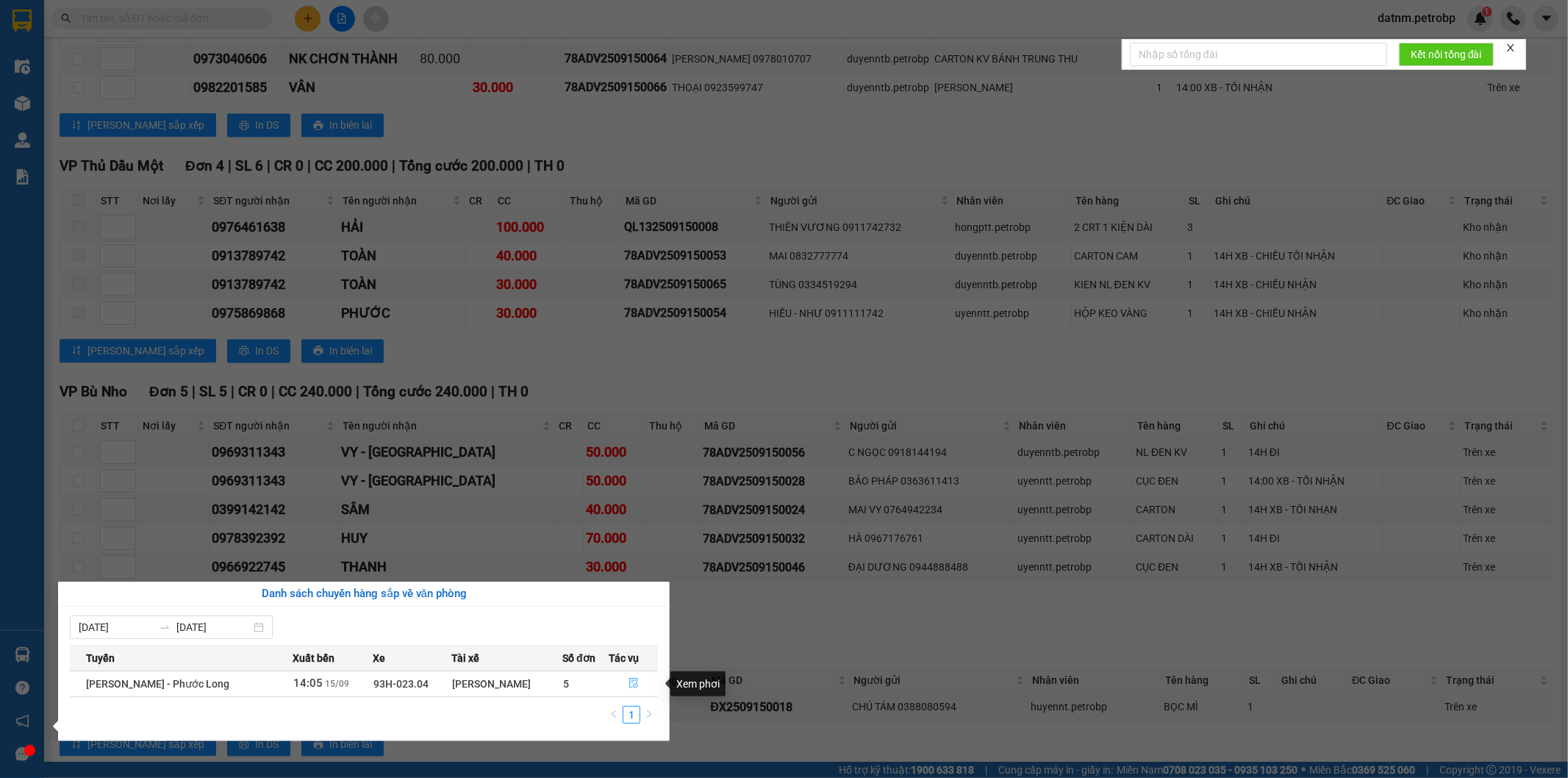
click at [630, 681] on icon "file-done" at bounding box center [633, 683] width 8 height 10
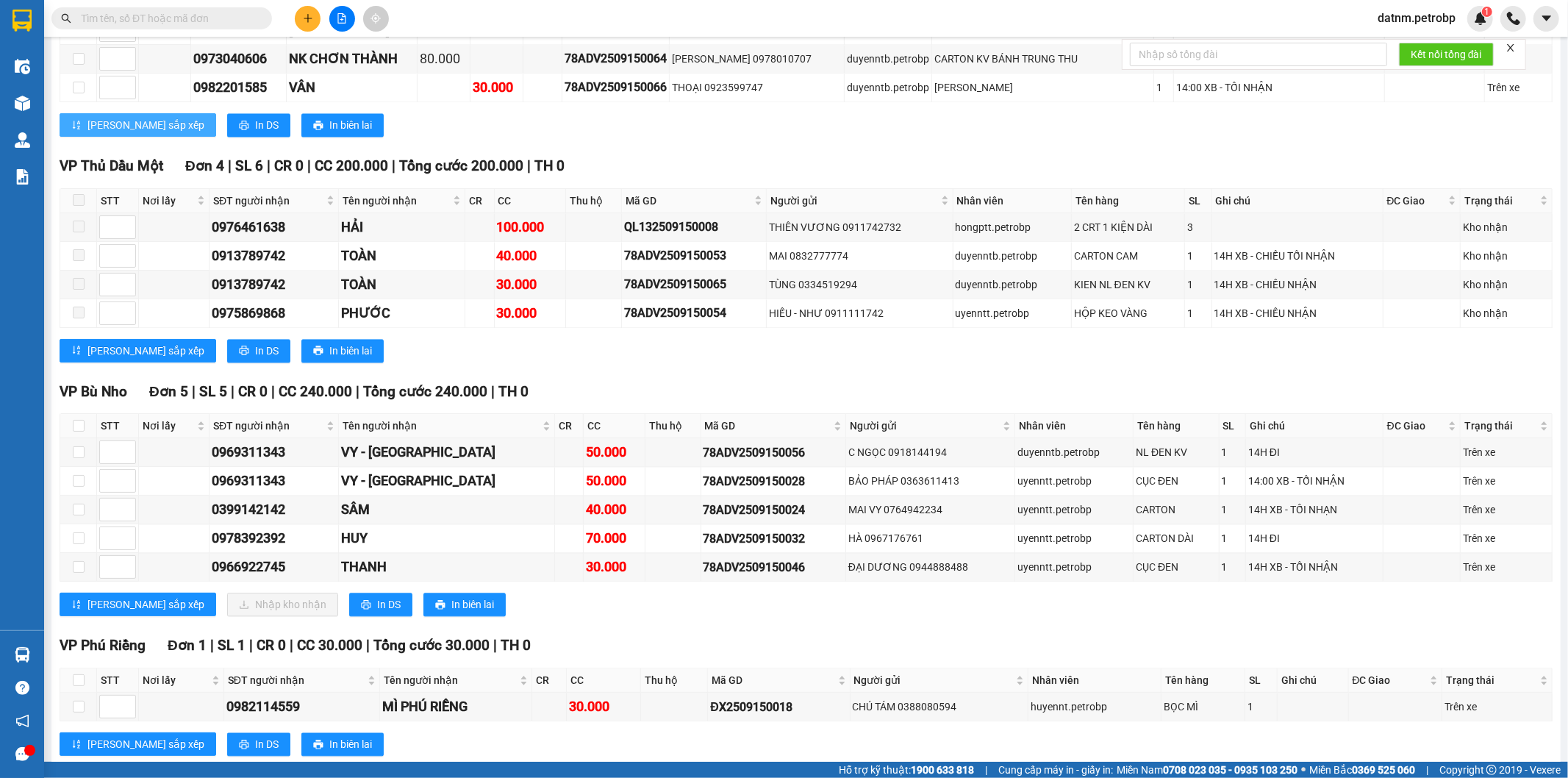
scroll to position [1899, 0]
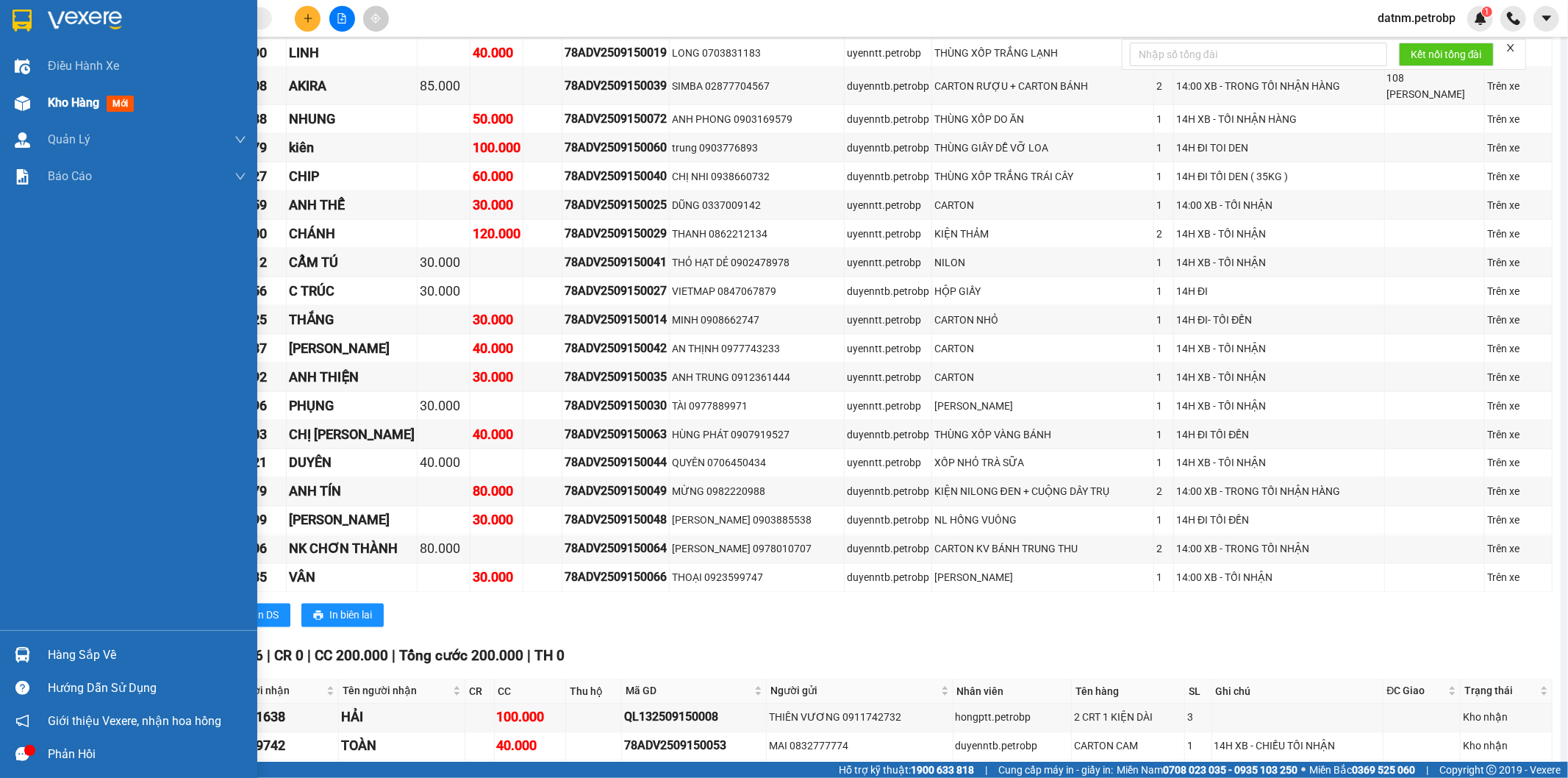
click at [31, 99] on div at bounding box center [22, 103] width 25 height 25
click at [67, 104] on span "Kho hàng" at bounding box center [73, 103] width 52 height 14
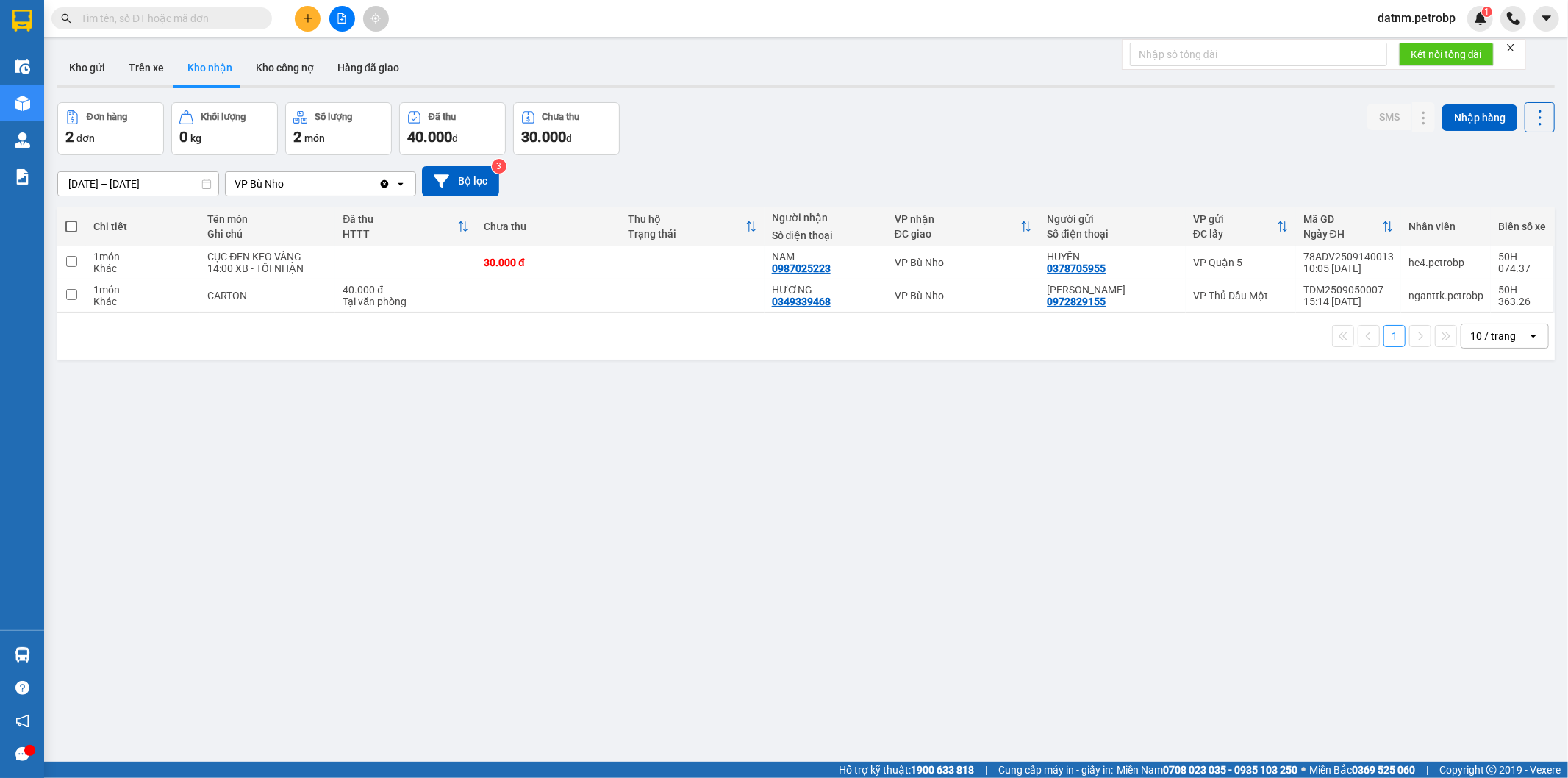
click at [210, 69] on button "Kho nhận" at bounding box center [210, 68] width 69 height 36
click at [96, 72] on button "Kho gửi" at bounding box center [87, 68] width 59 height 36
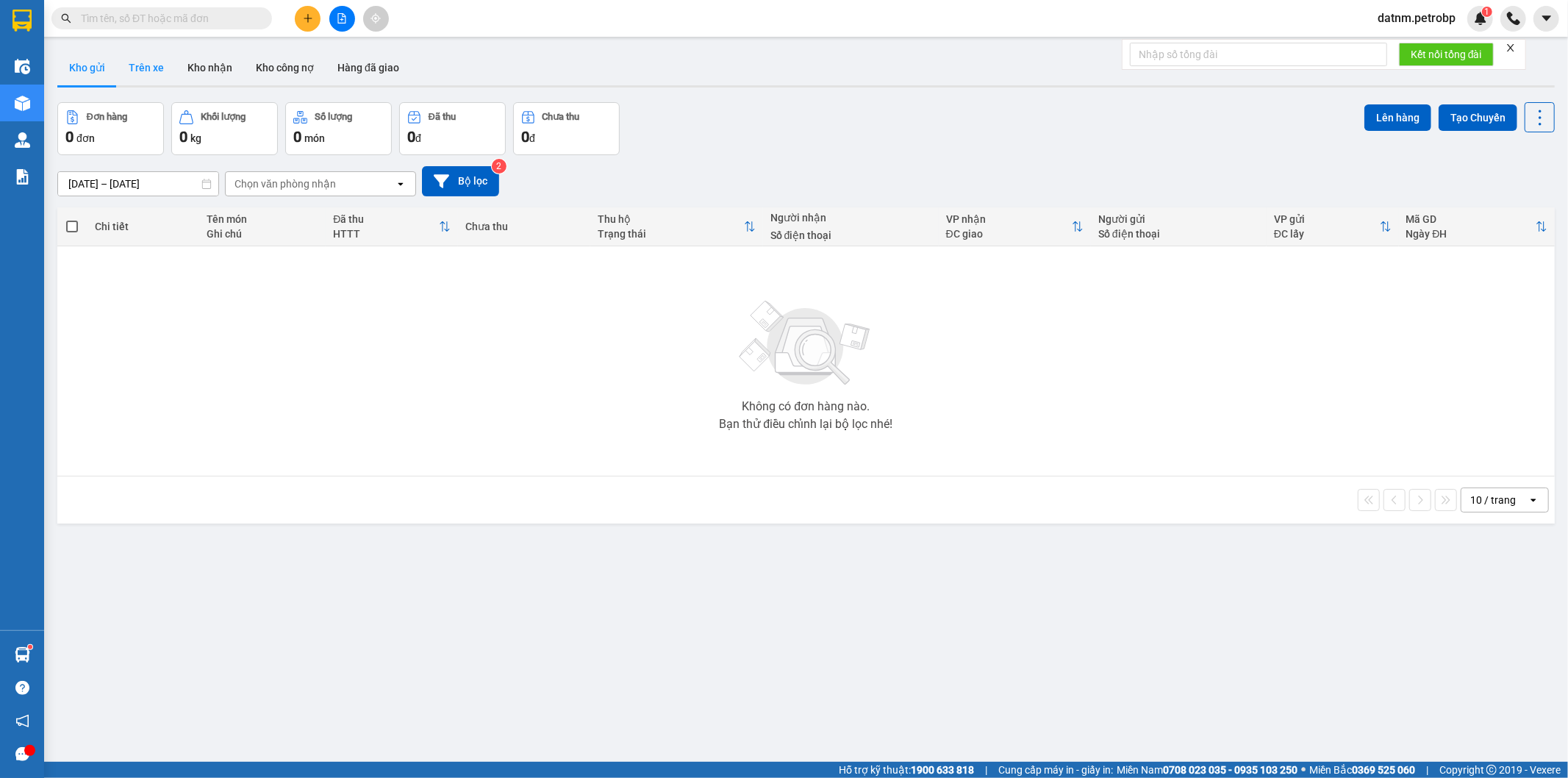
click at [163, 64] on button "Trên xe" at bounding box center [146, 68] width 59 height 36
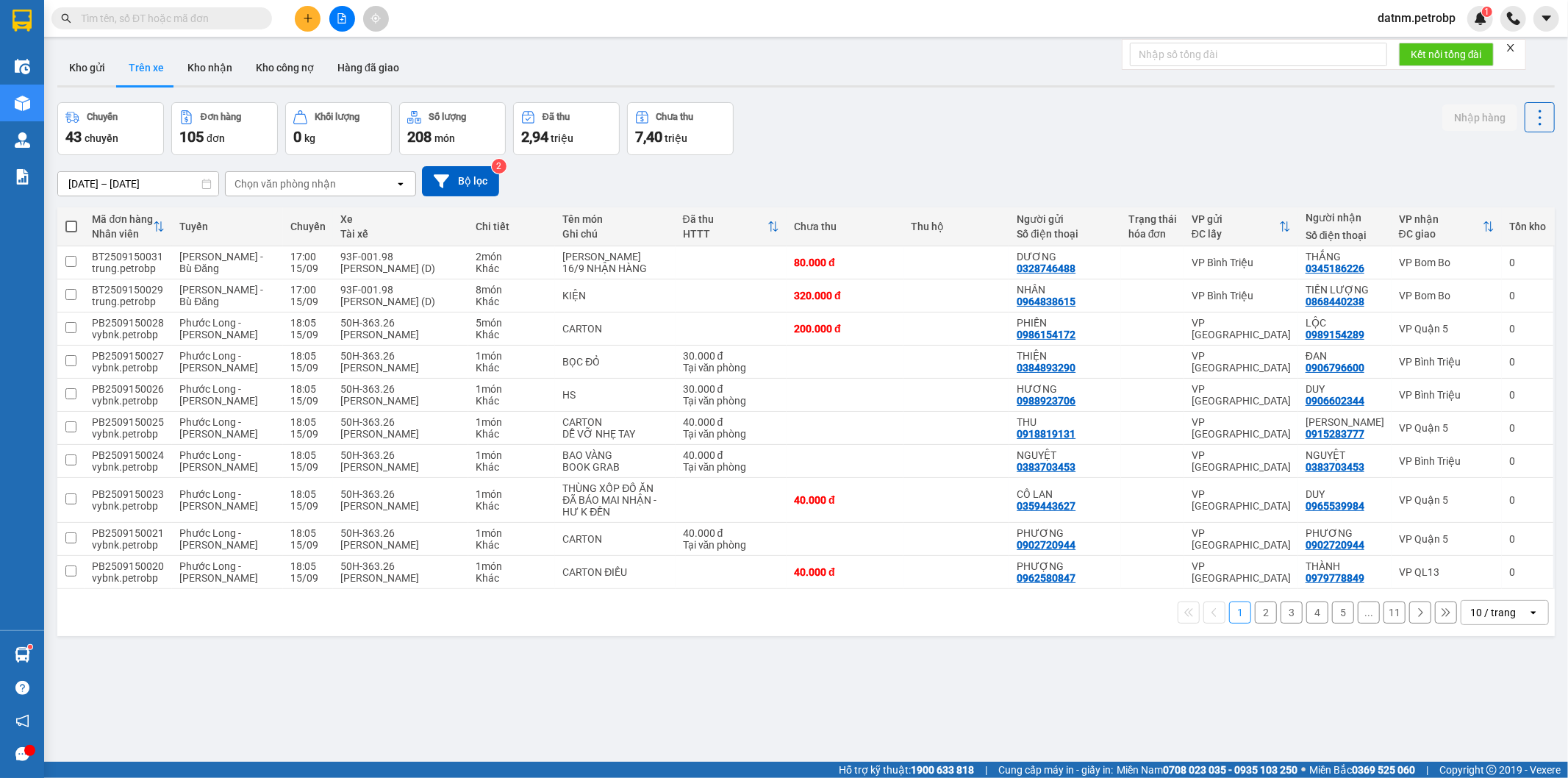
click at [115, 185] on input "[DATE] – [DATE]" at bounding box center [138, 184] width 160 height 24
click at [595, 180] on div "[DATE] – [DATE] Press the down arrow key to interact with the calendar and sele…" at bounding box center [806, 181] width 1498 height 30
click at [315, 183] on div "Chọn văn phòng nhận" at bounding box center [284, 183] width 101 height 14
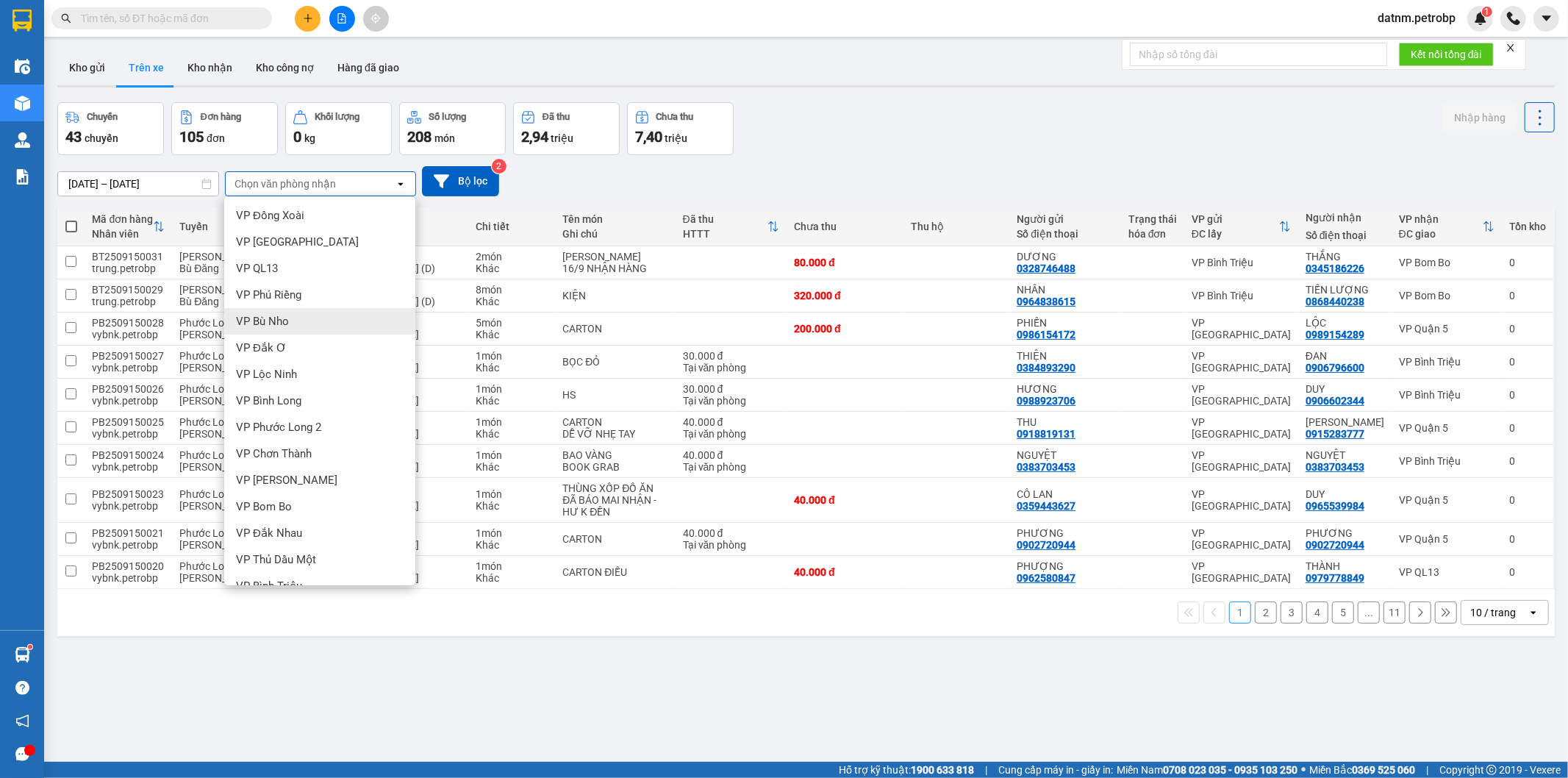
click at [303, 321] on div "VP Bù Nho" at bounding box center [319, 321] width 191 height 26
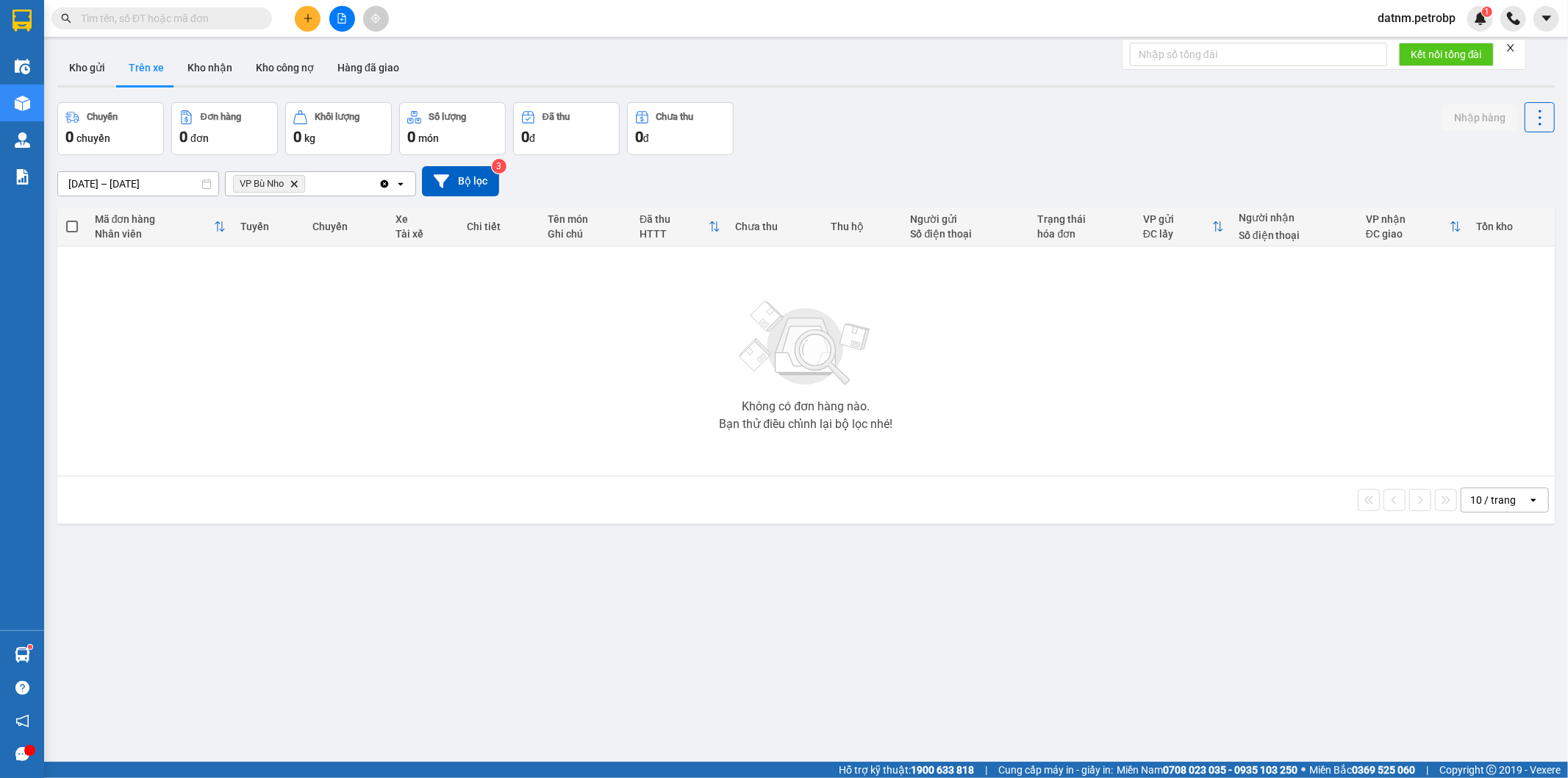
click at [99, 85] on div at bounding box center [806, 86] width 1498 height 3
click at [99, 70] on button "Kho gửi" at bounding box center [87, 68] width 59 height 36
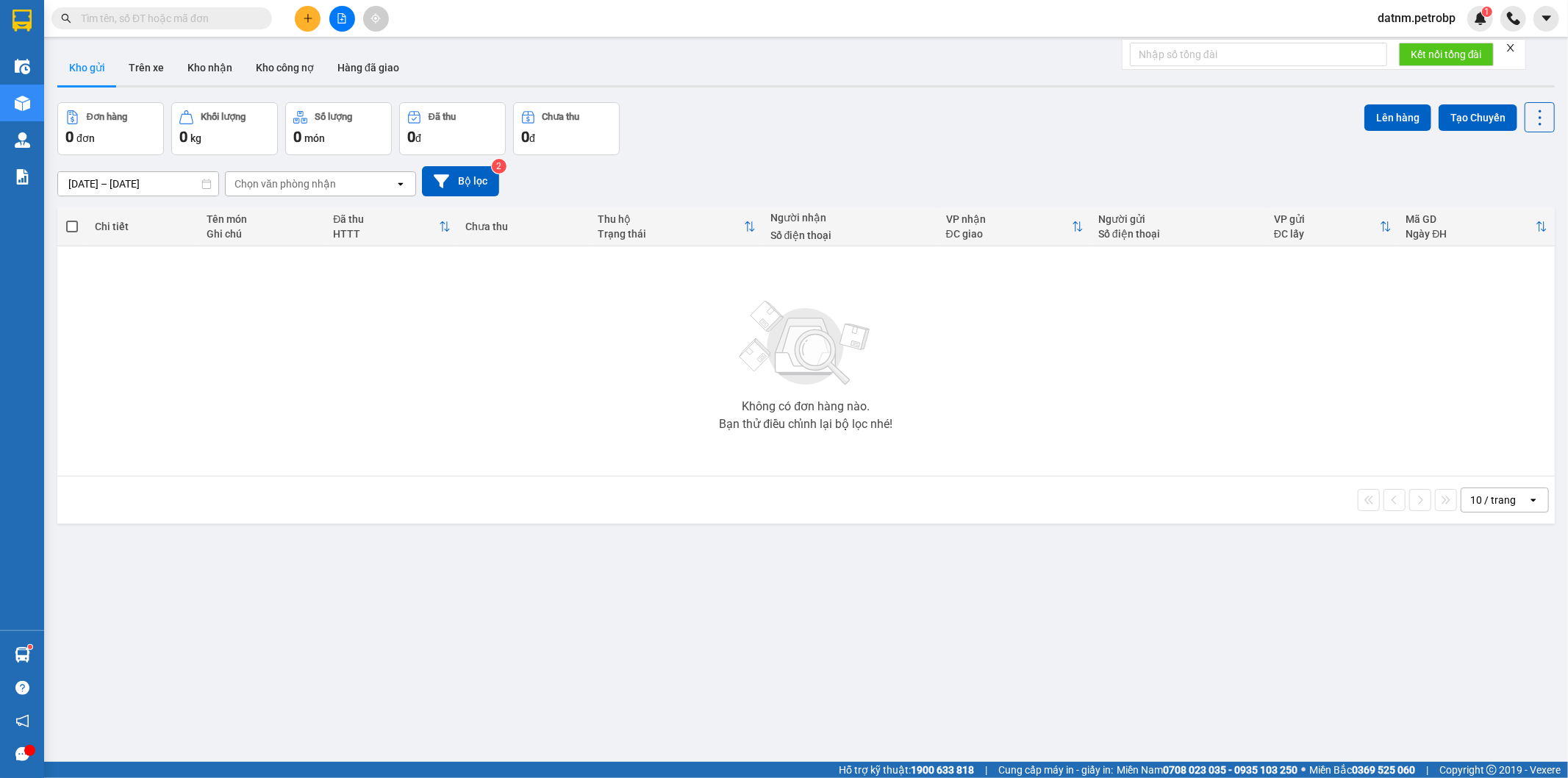
click at [266, 183] on div "Chọn văn phòng nhận" at bounding box center [284, 183] width 101 height 14
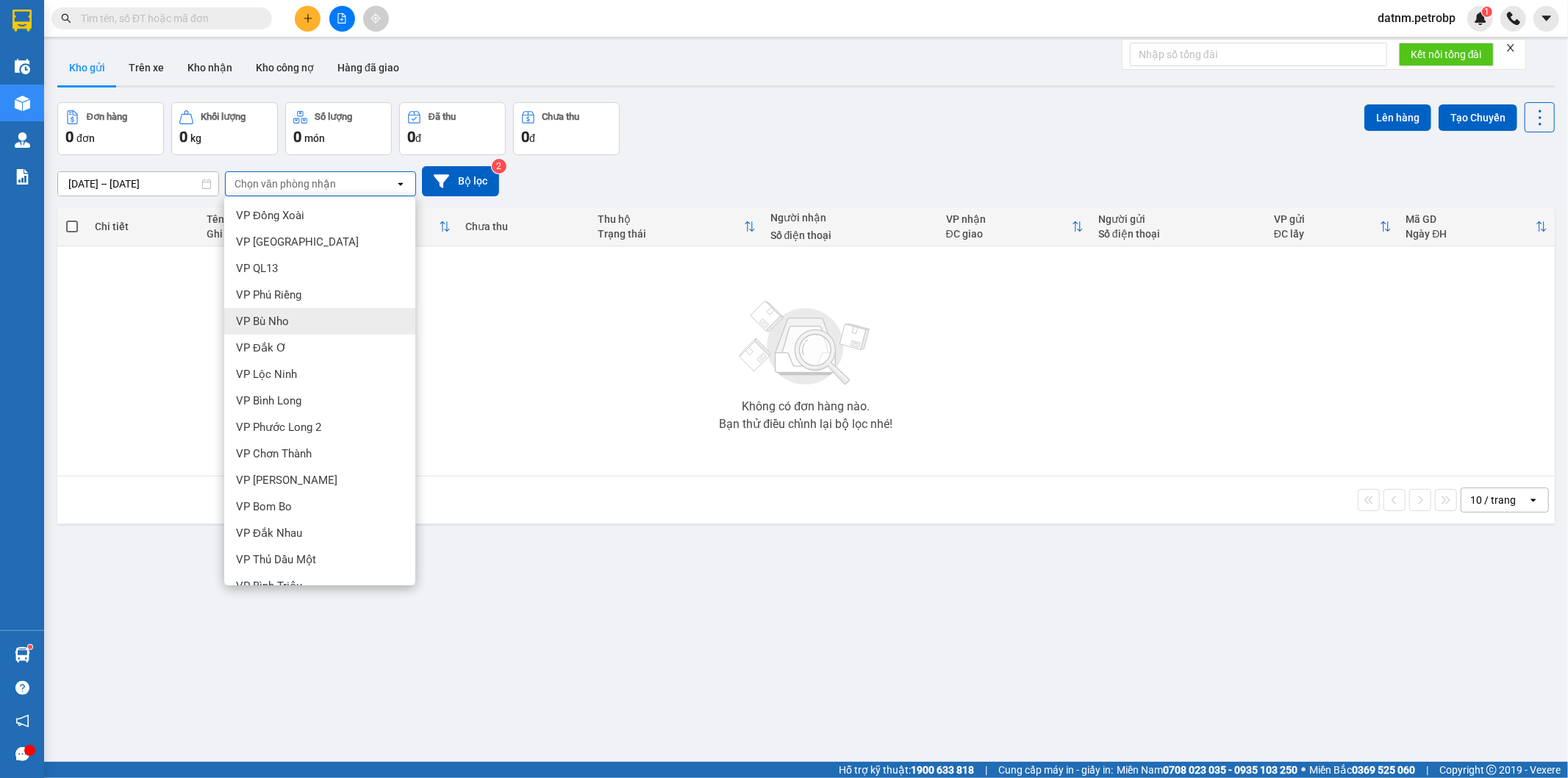
click at [304, 320] on div "VP Bù Nho" at bounding box center [319, 321] width 191 height 26
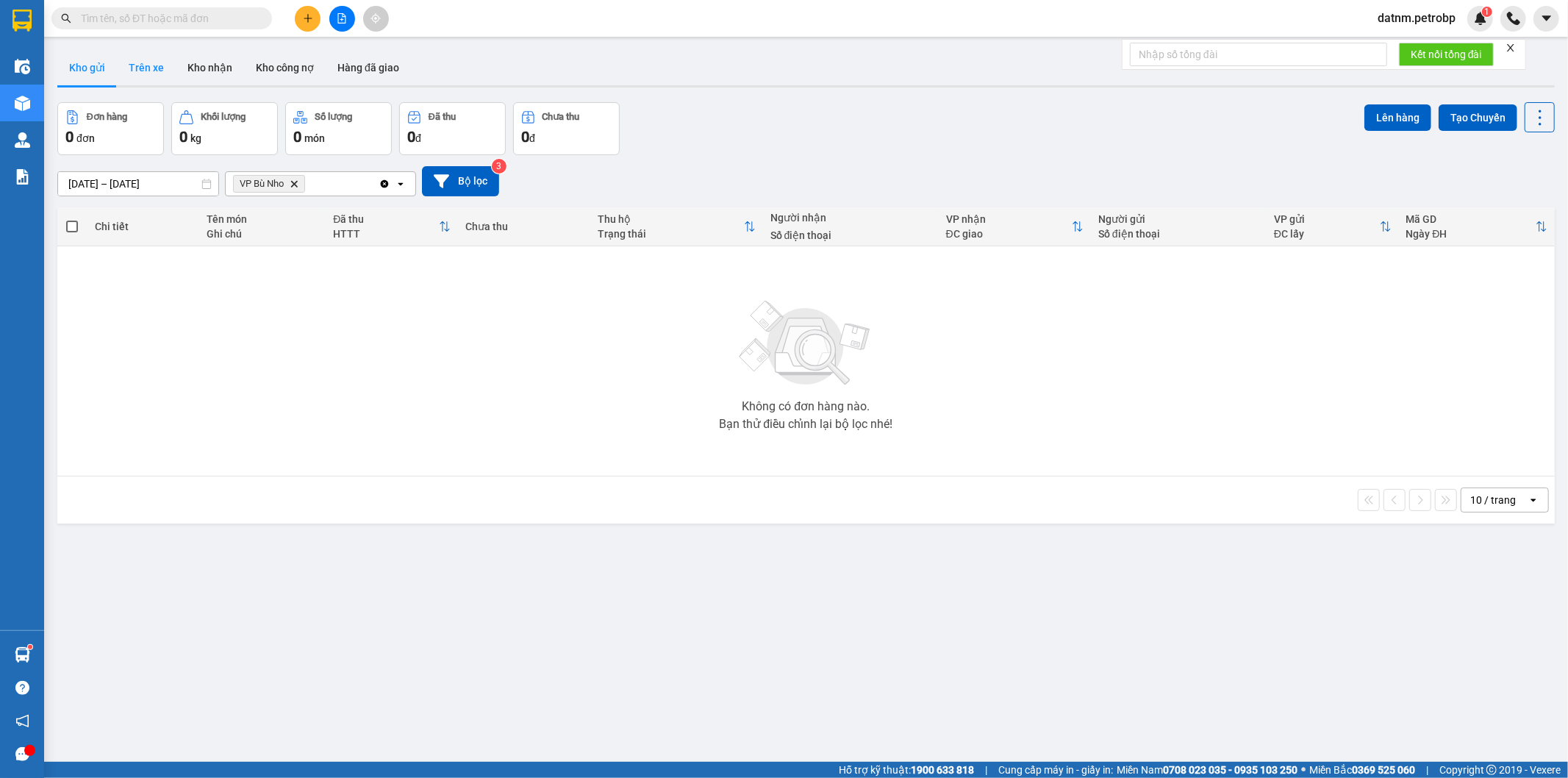
click at [145, 72] on button "Trên xe" at bounding box center [146, 68] width 59 height 36
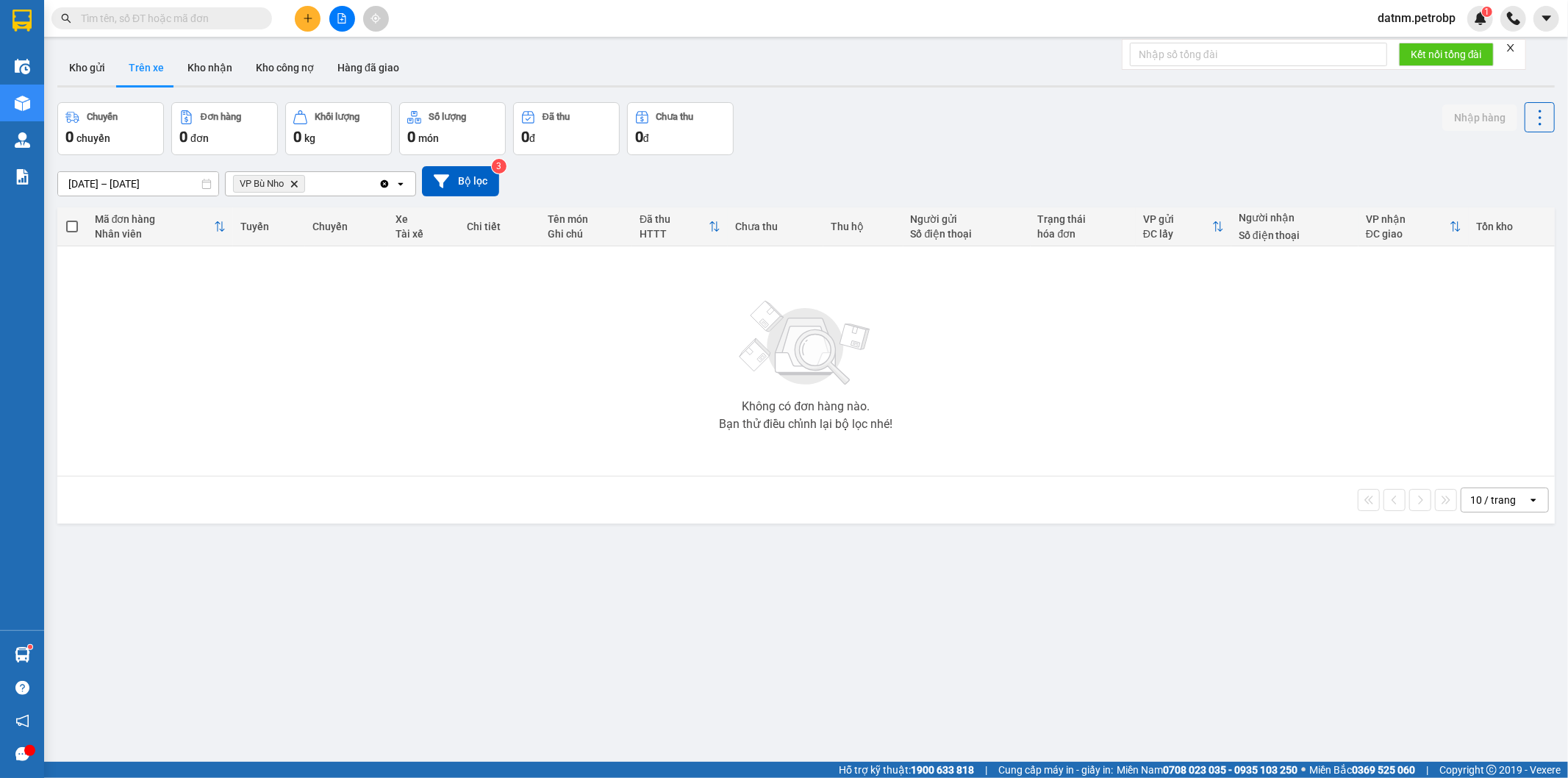
click at [349, 284] on div "Không có đơn hàng nào. Bạn thử điều chỉnh lại bộ lọc nhé!" at bounding box center [806, 361] width 1482 height 221
click at [200, 74] on button "Kho nhận" at bounding box center [210, 68] width 69 height 36
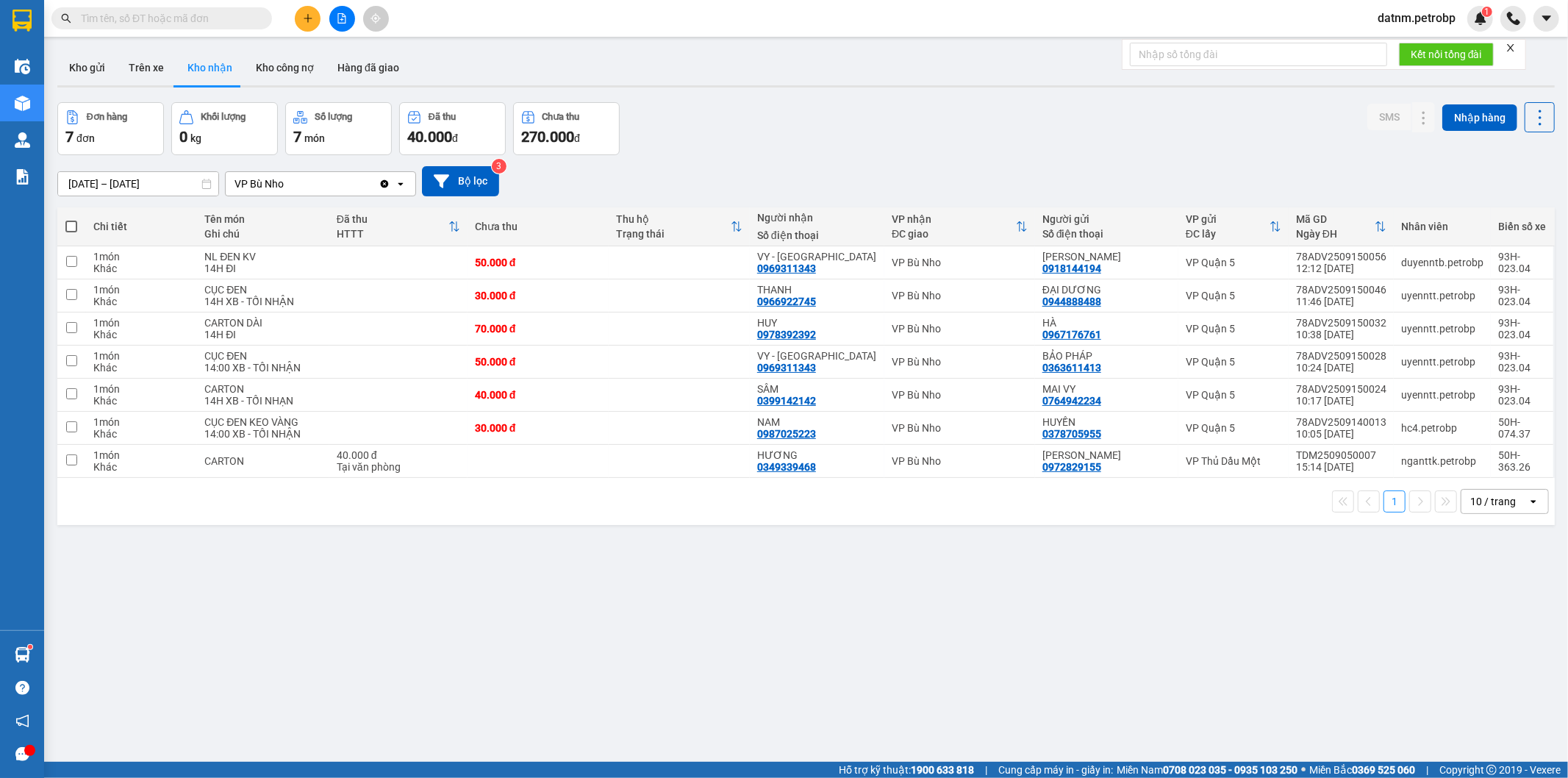
click at [188, 187] on input "[DATE] – [DATE]" at bounding box center [138, 184] width 160 height 24
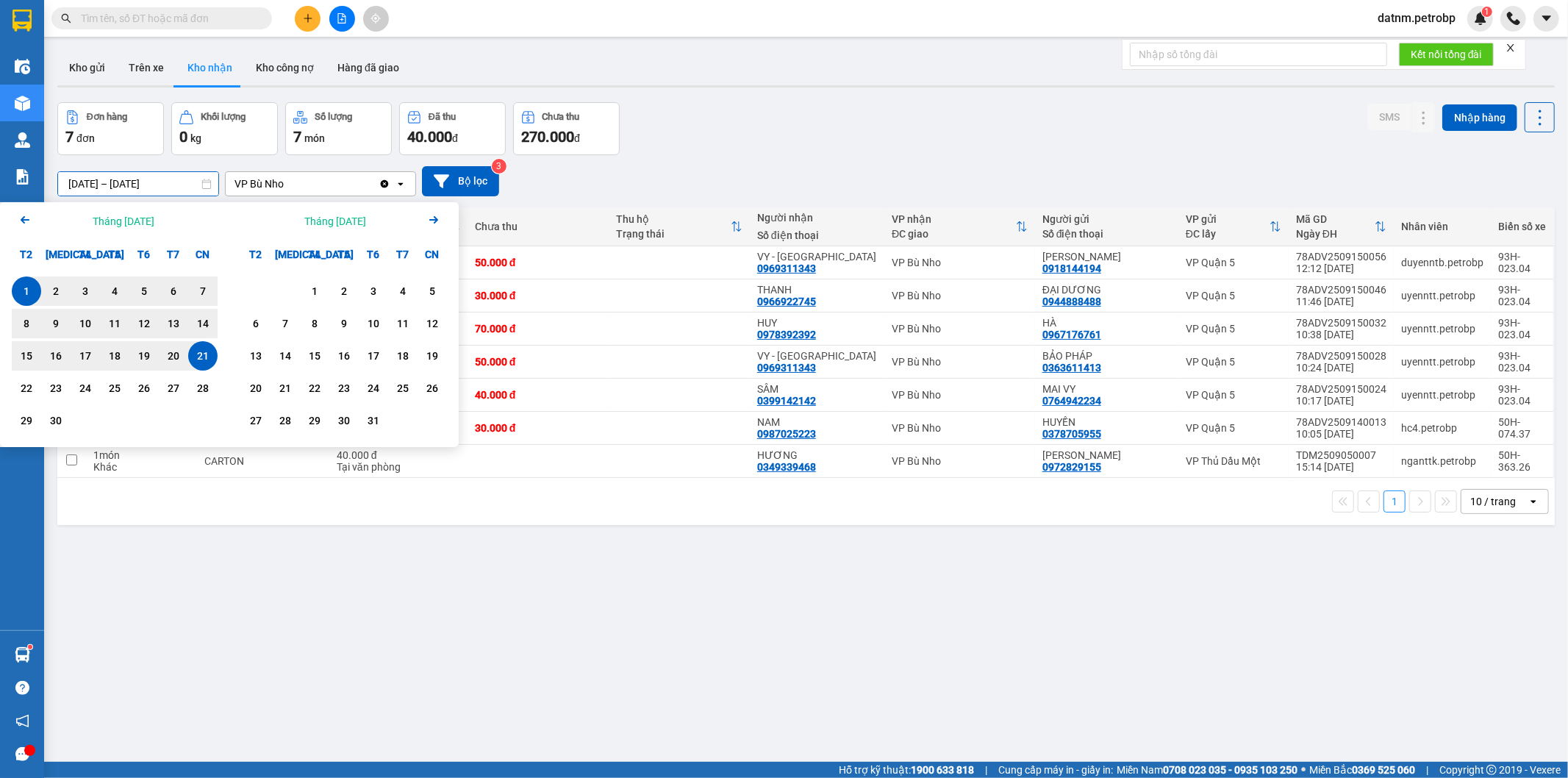
click at [874, 177] on div "[DATE] – [DATE] Press the down arrow key to interact with the calendar and sele…" at bounding box center [806, 181] width 1498 height 30
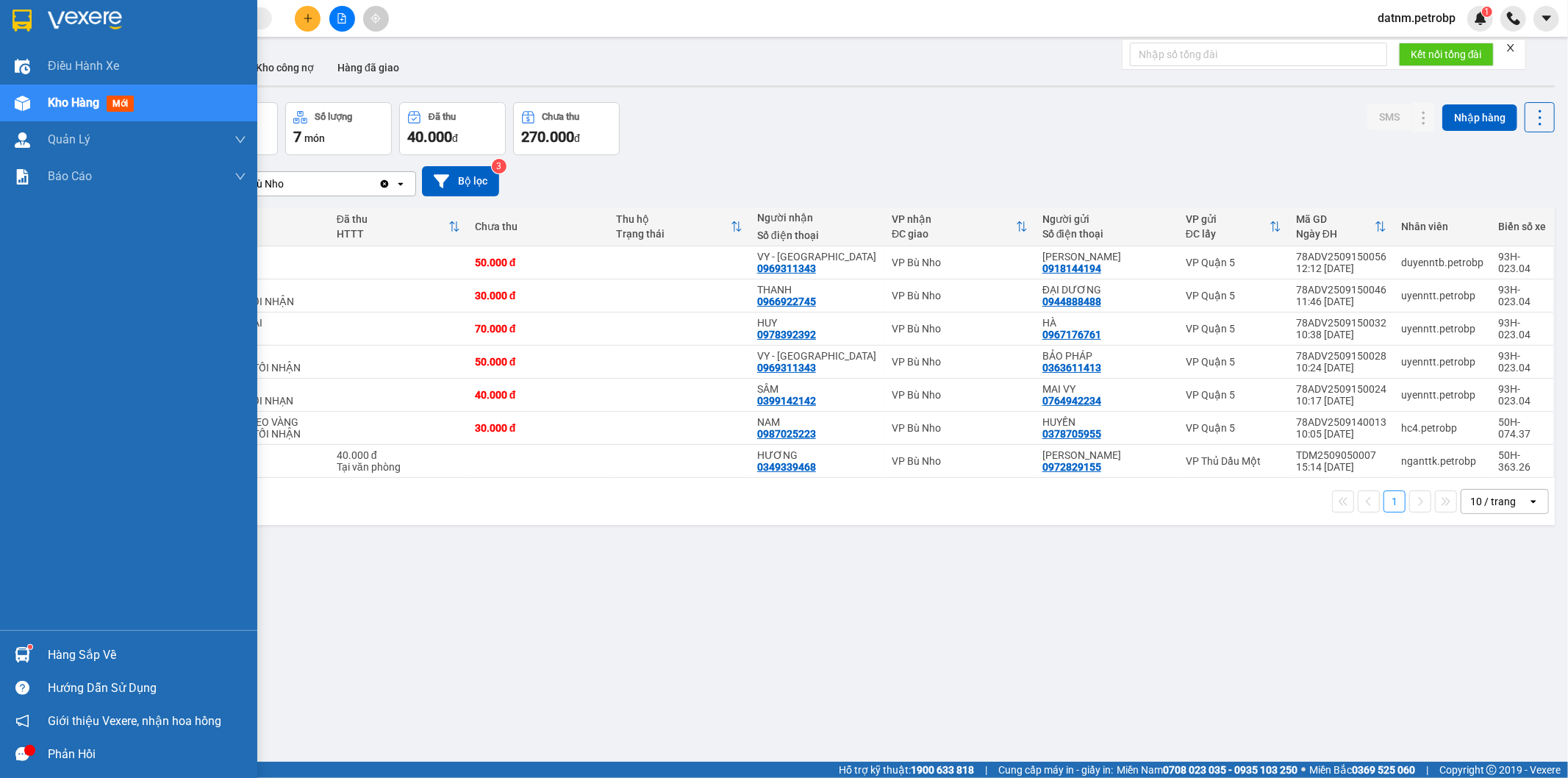
click at [88, 729] on span "Giới thiệu Vexere, nhận hoa hồng" at bounding box center [134, 721] width 173 height 19
click at [81, 651] on div "Hàng sắp về" at bounding box center [147, 655] width 199 height 22
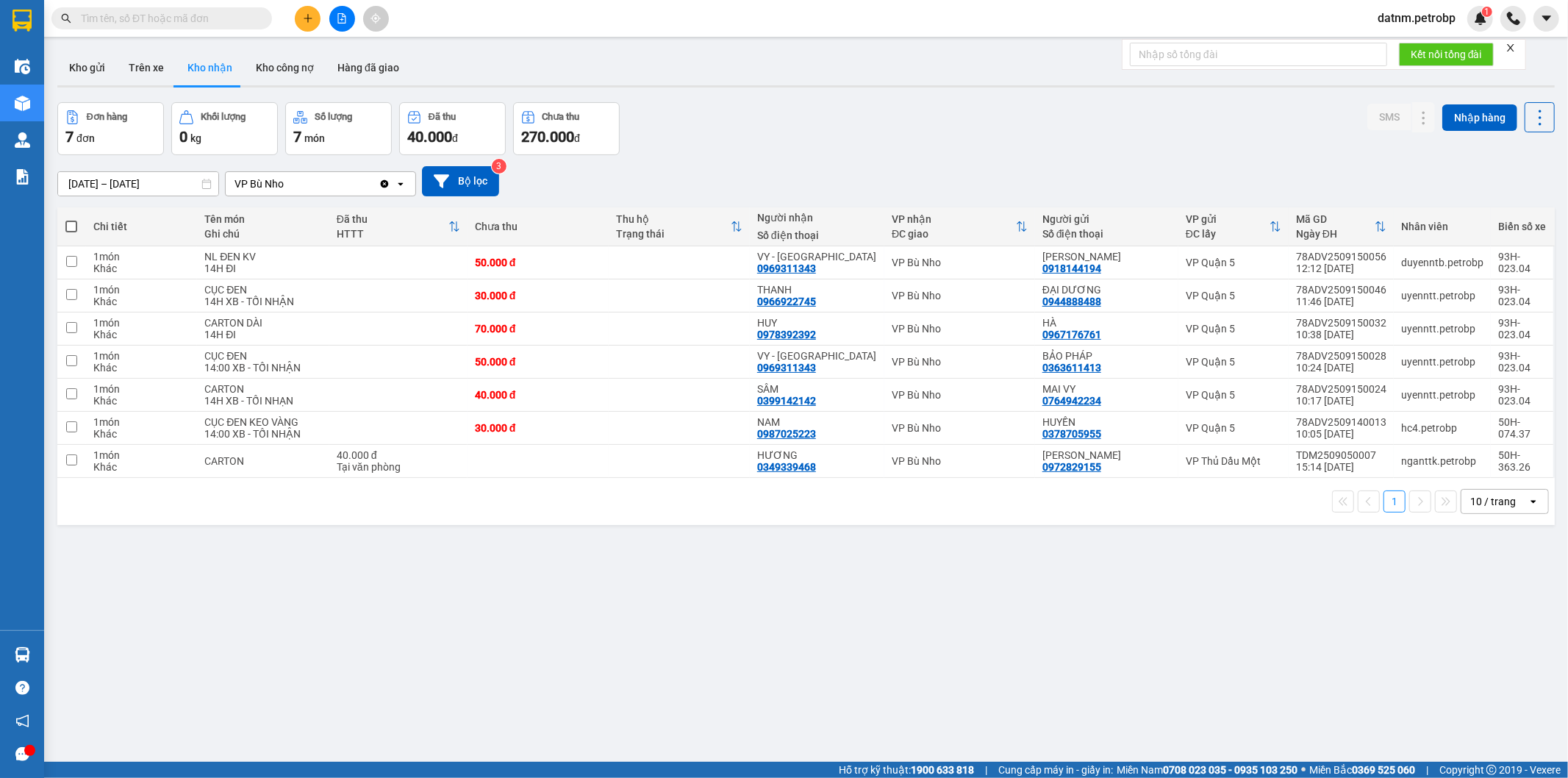
click at [860, 637] on section "Kết quả tìm kiếm ( 0 ) Bộ lọc No Data datnm.petrobp 1 Điều hành xe Kho hàng mới…" at bounding box center [784, 389] width 1568 height 778
click at [129, 70] on button "Trên xe" at bounding box center [146, 68] width 59 height 36
type input "[DATE] – [DATE]"
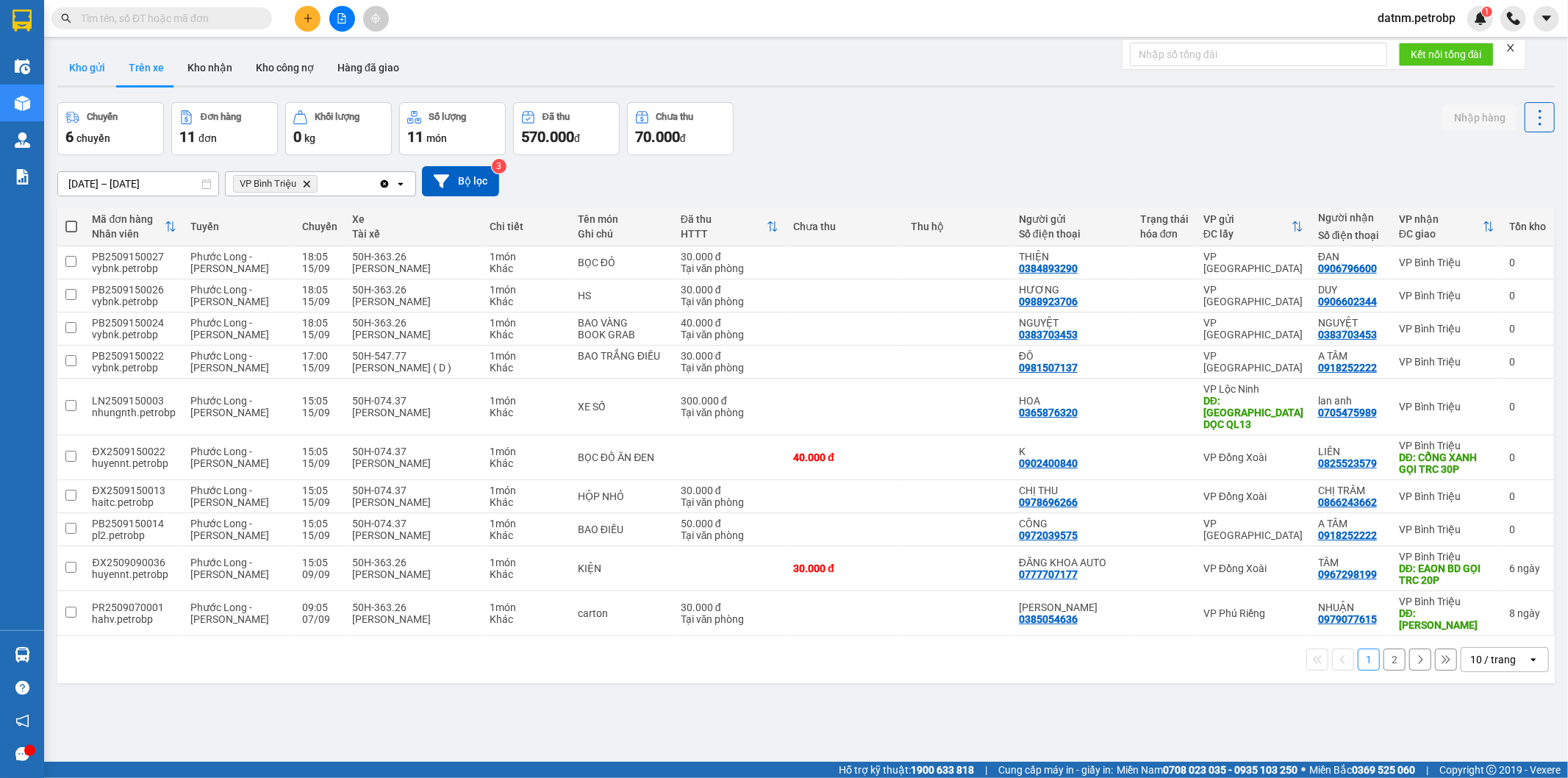
click at [88, 70] on button "Kho gửi" at bounding box center [87, 68] width 59 height 36
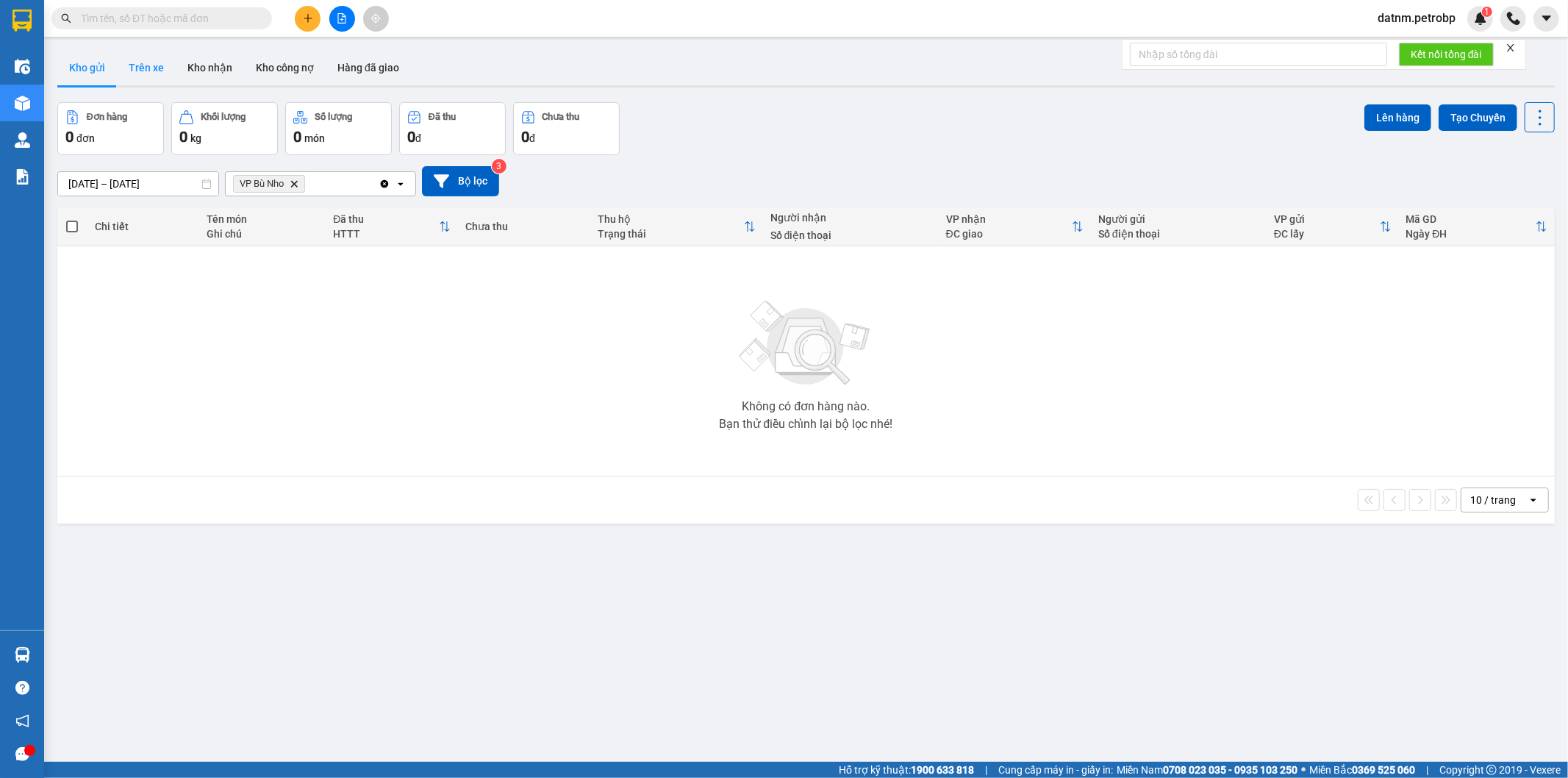
click at [167, 75] on button "Trên xe" at bounding box center [146, 68] width 59 height 36
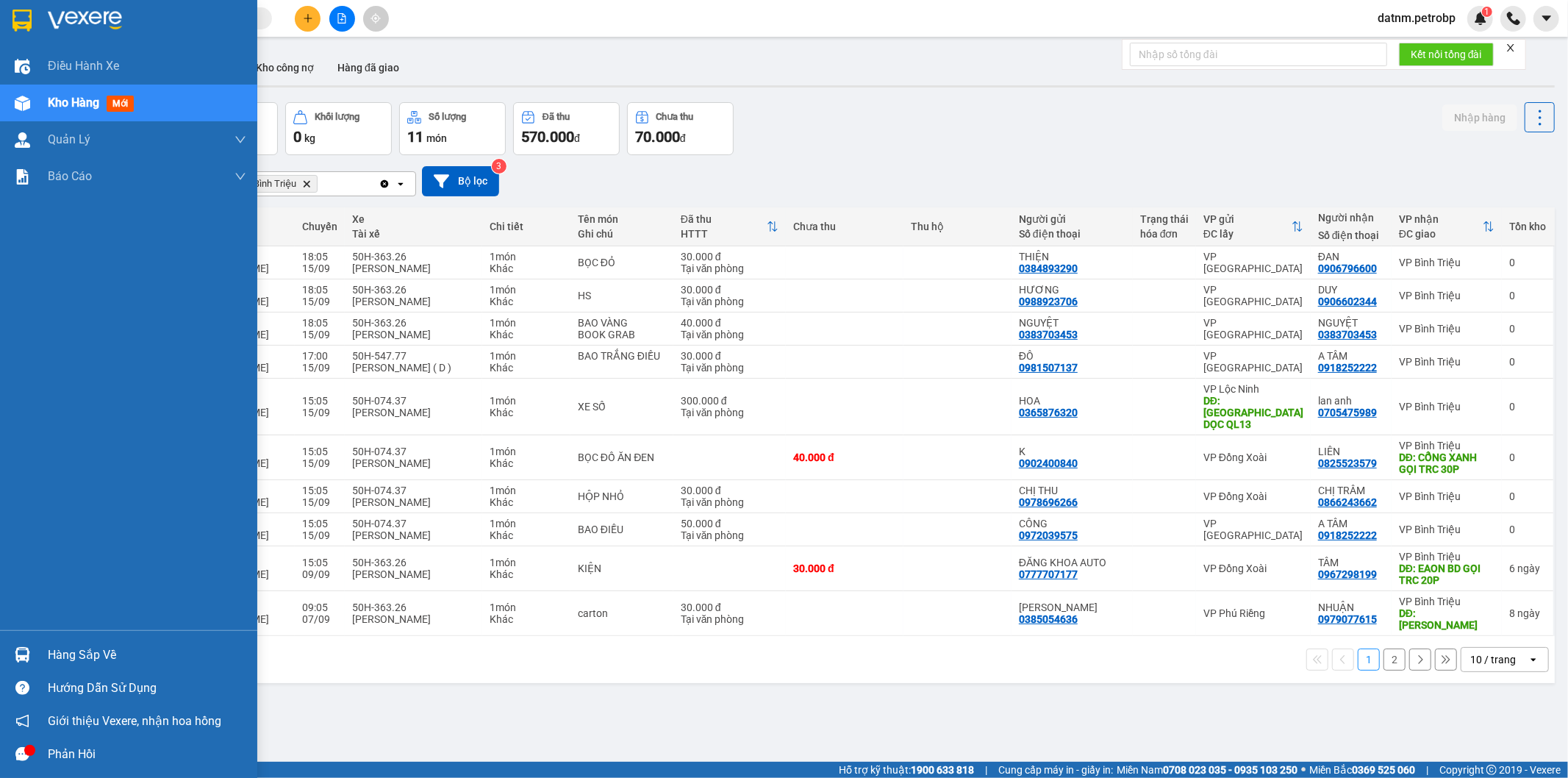
click at [84, 116] on div "Kho hàng mới" at bounding box center [147, 103] width 199 height 37
